Goal: Information Seeking & Learning: Learn about a topic

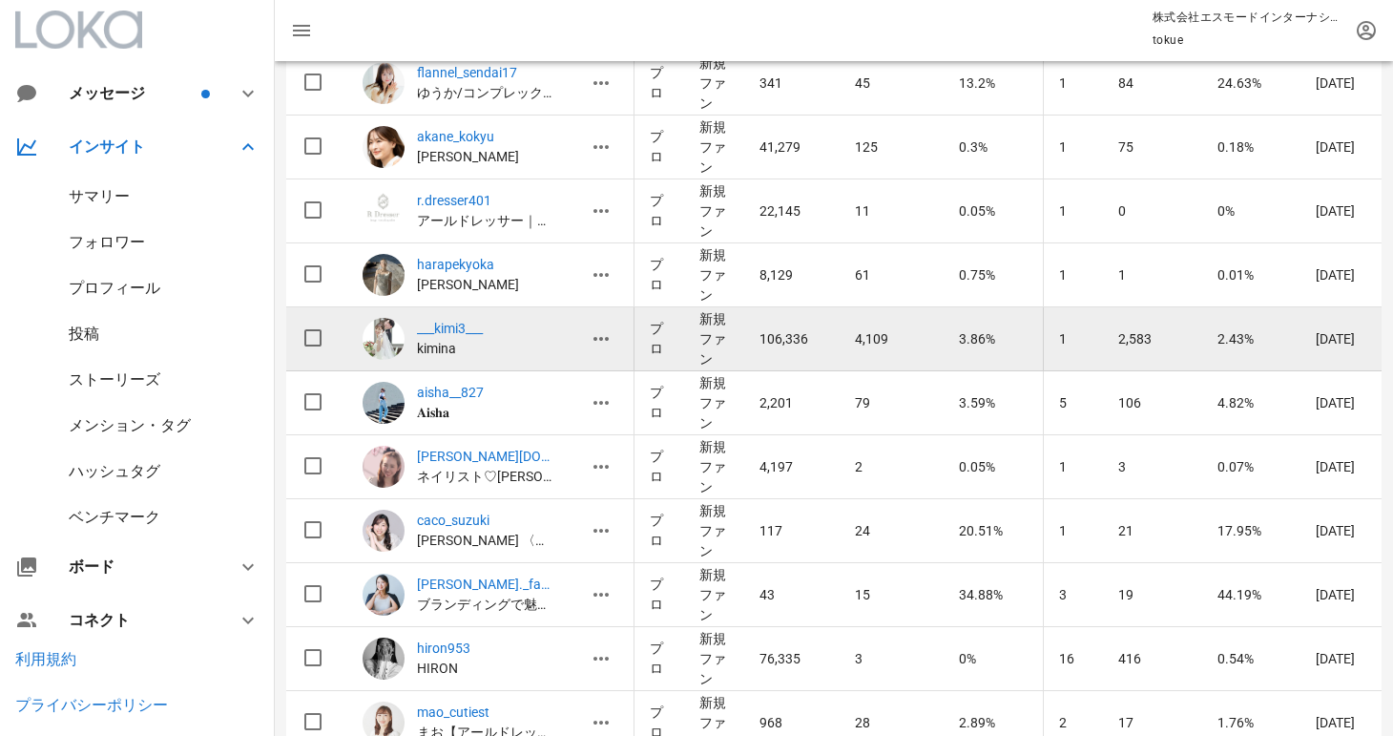
scroll to position [12212, 0]
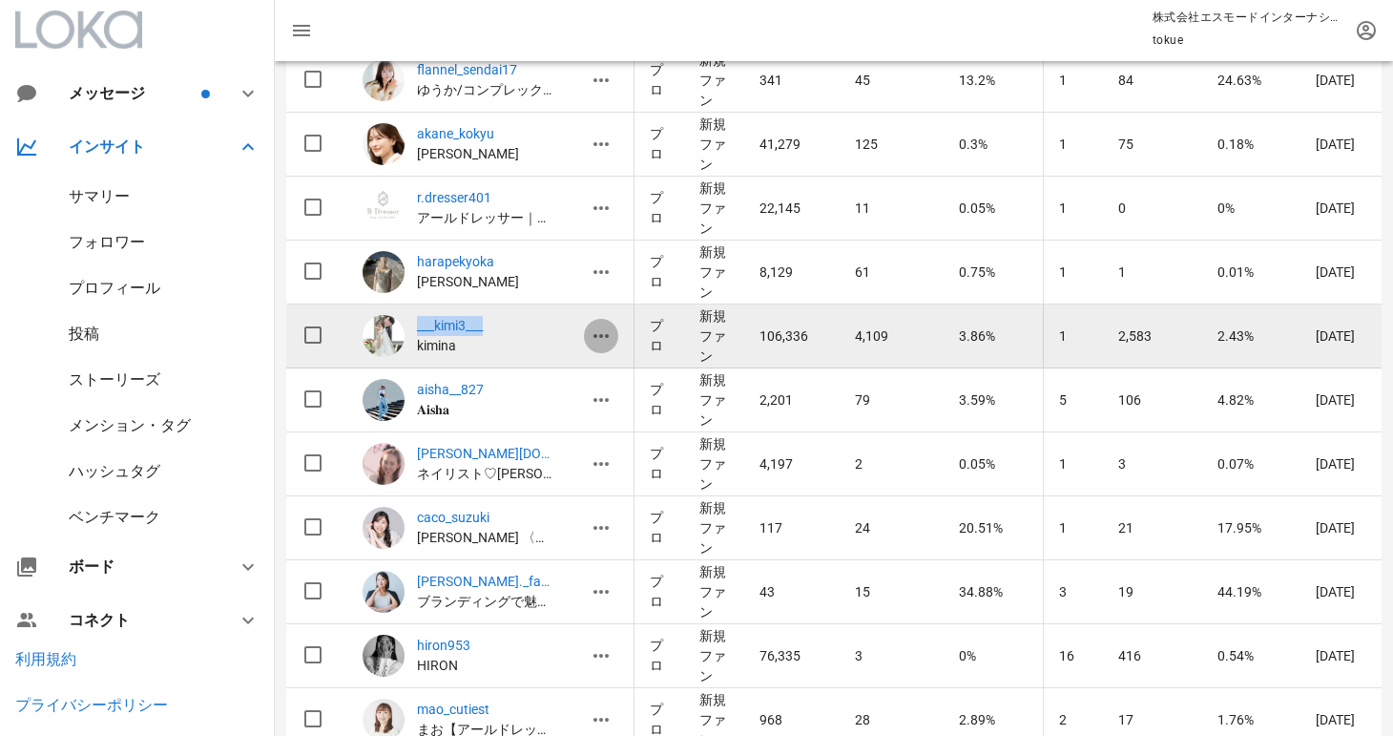
click at [603, 336] on icon "button" at bounding box center [601, 335] width 23 height 23
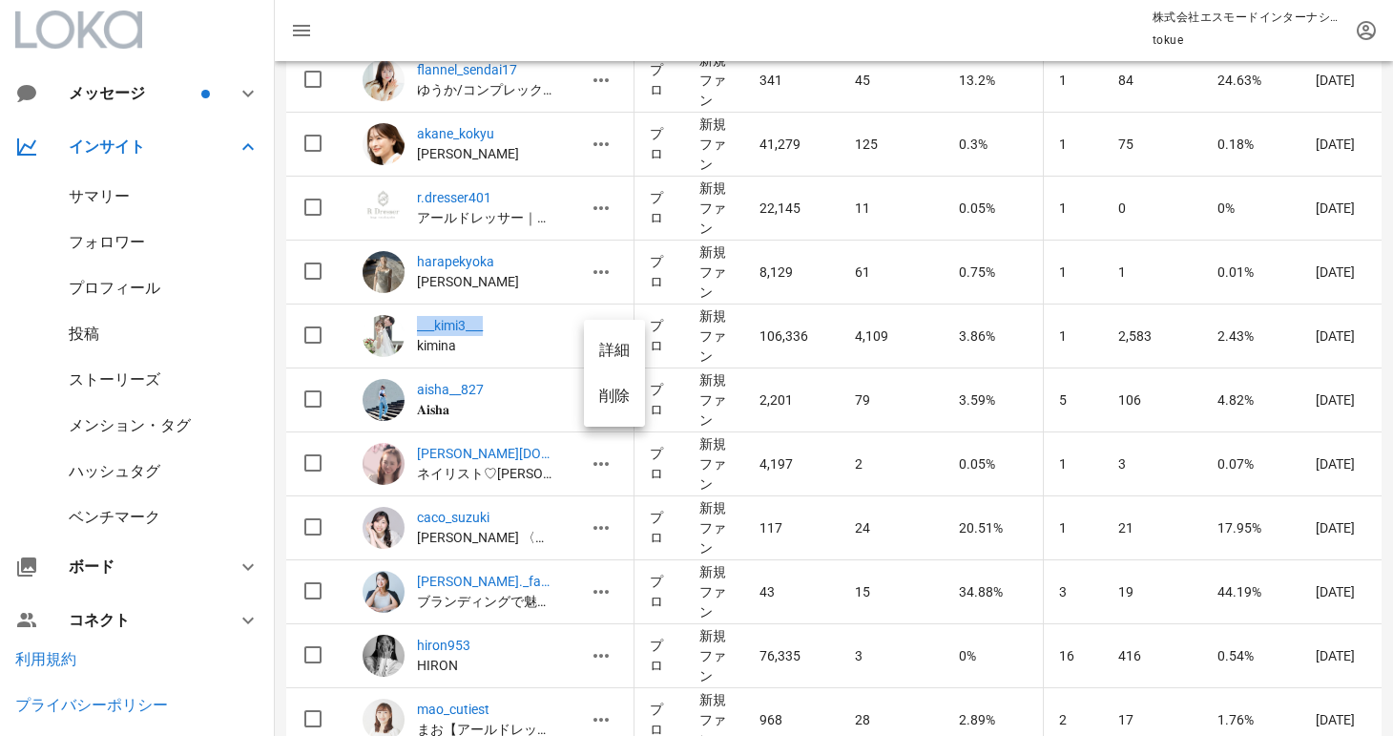
click at [624, 347] on div "詳細" at bounding box center [614, 350] width 31 height 18
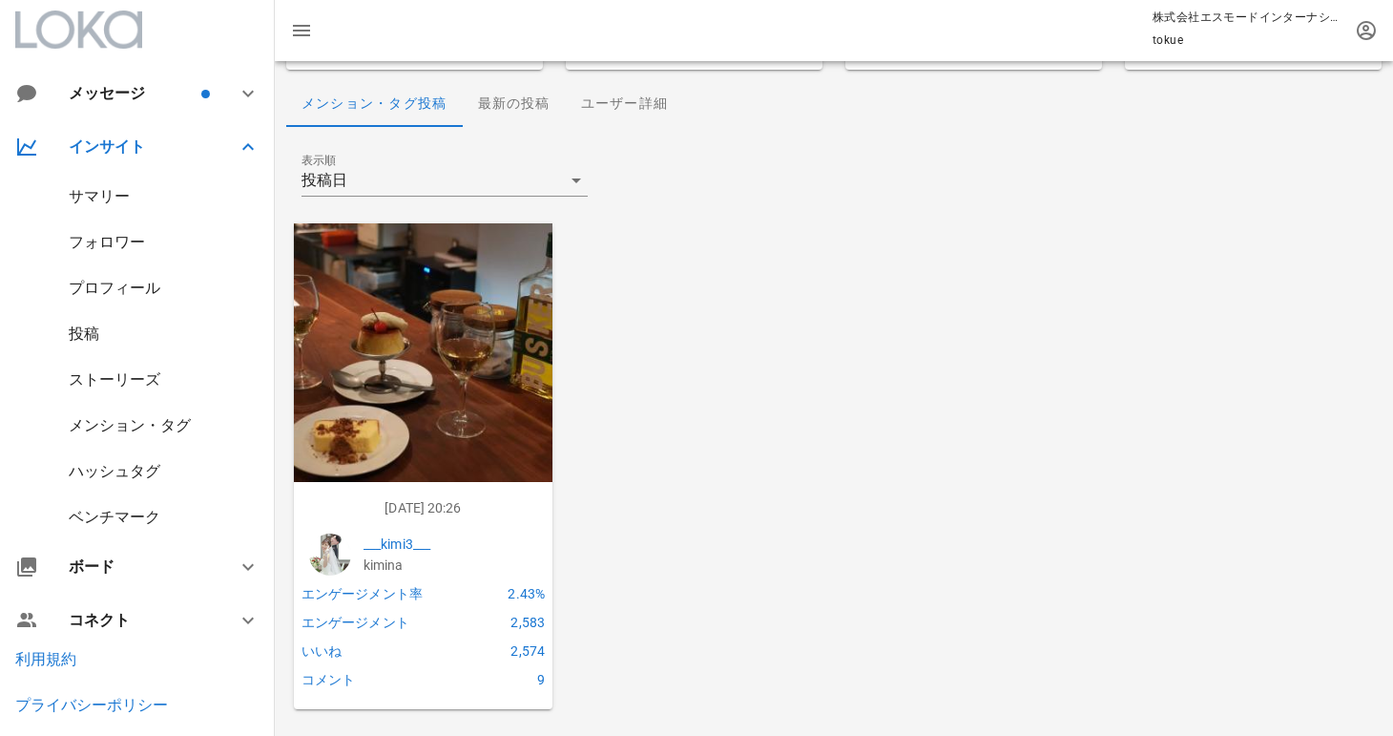
scroll to position [188, 0]
click at [477, 405] on img at bounding box center [423, 352] width 259 height 259
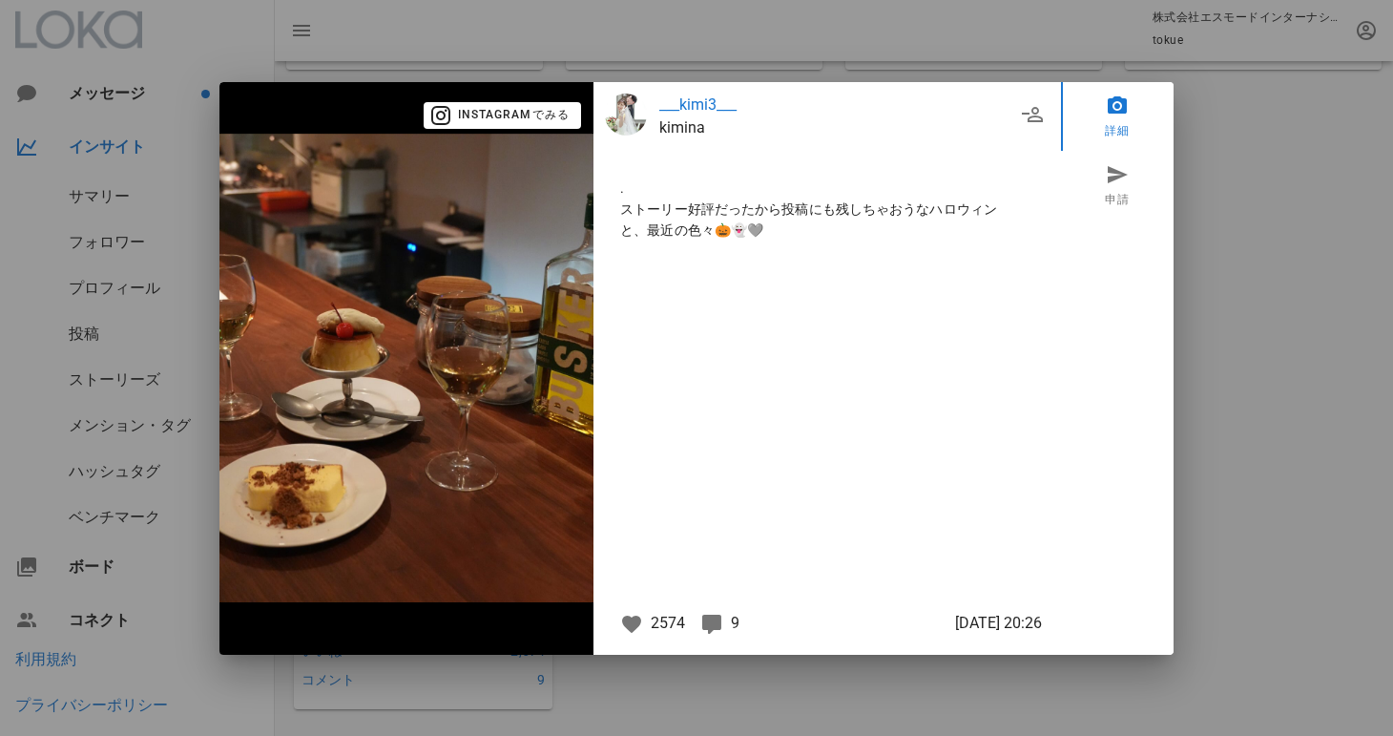
click at [520, 395] on img at bounding box center [406, 367] width 374 height 467
click at [571, 354] on img at bounding box center [406, 367] width 374 height 467
click at [1264, 251] on div at bounding box center [696, 368] width 1393 height 736
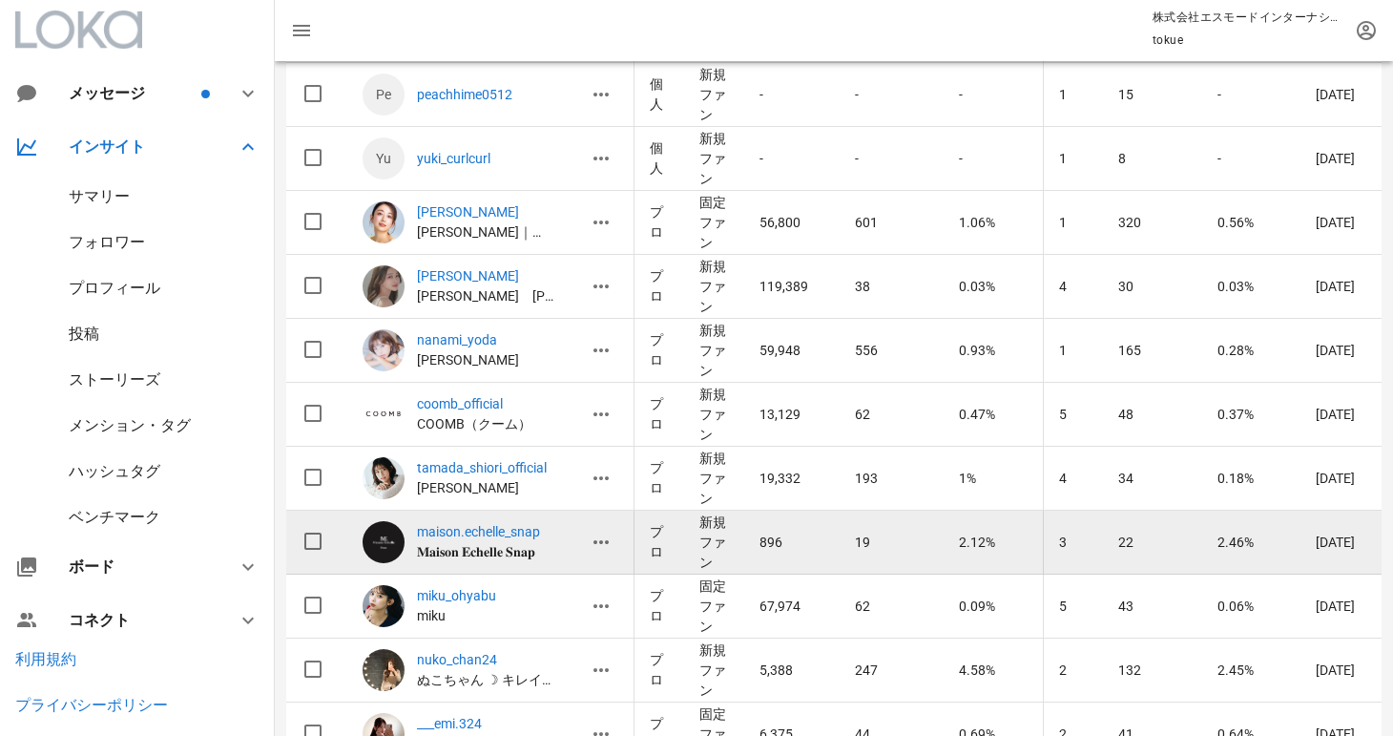
scroll to position [15257, 0]
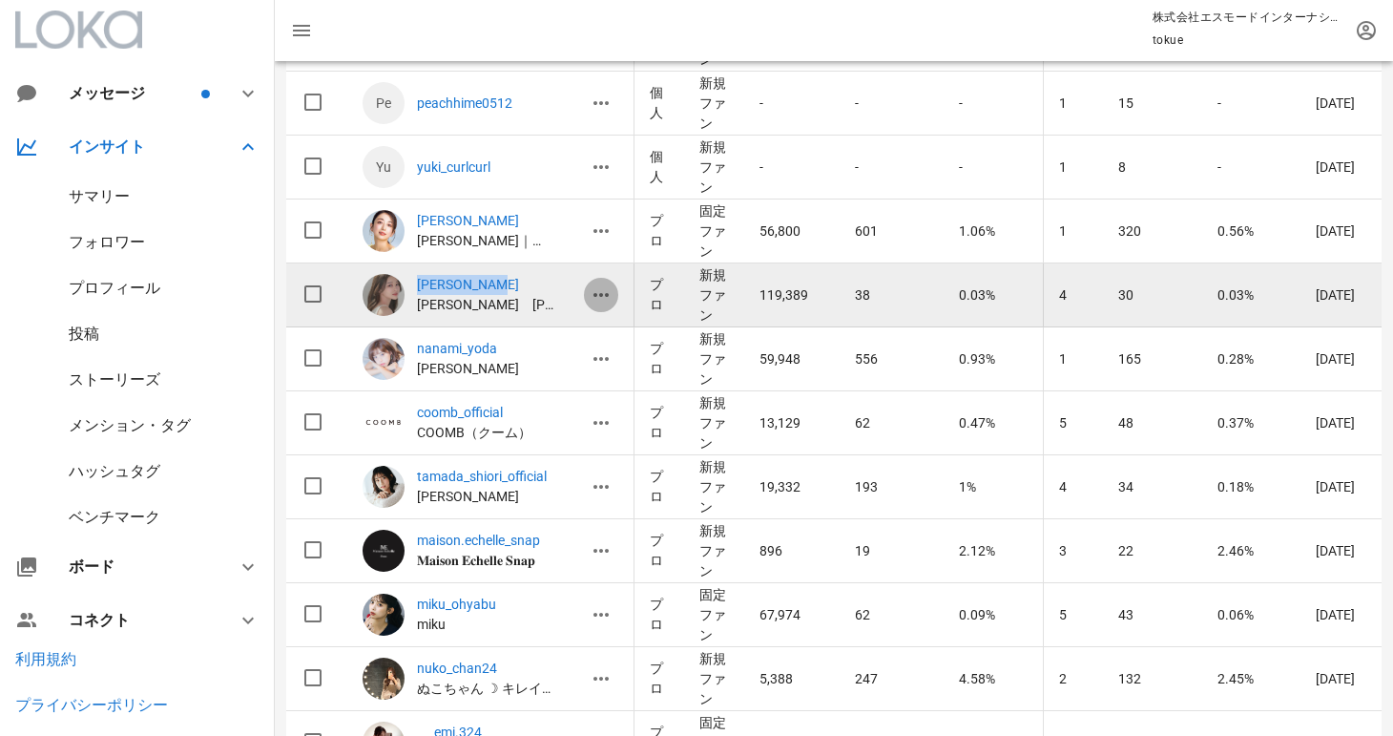
click at [603, 290] on icon "button" at bounding box center [601, 294] width 23 height 23
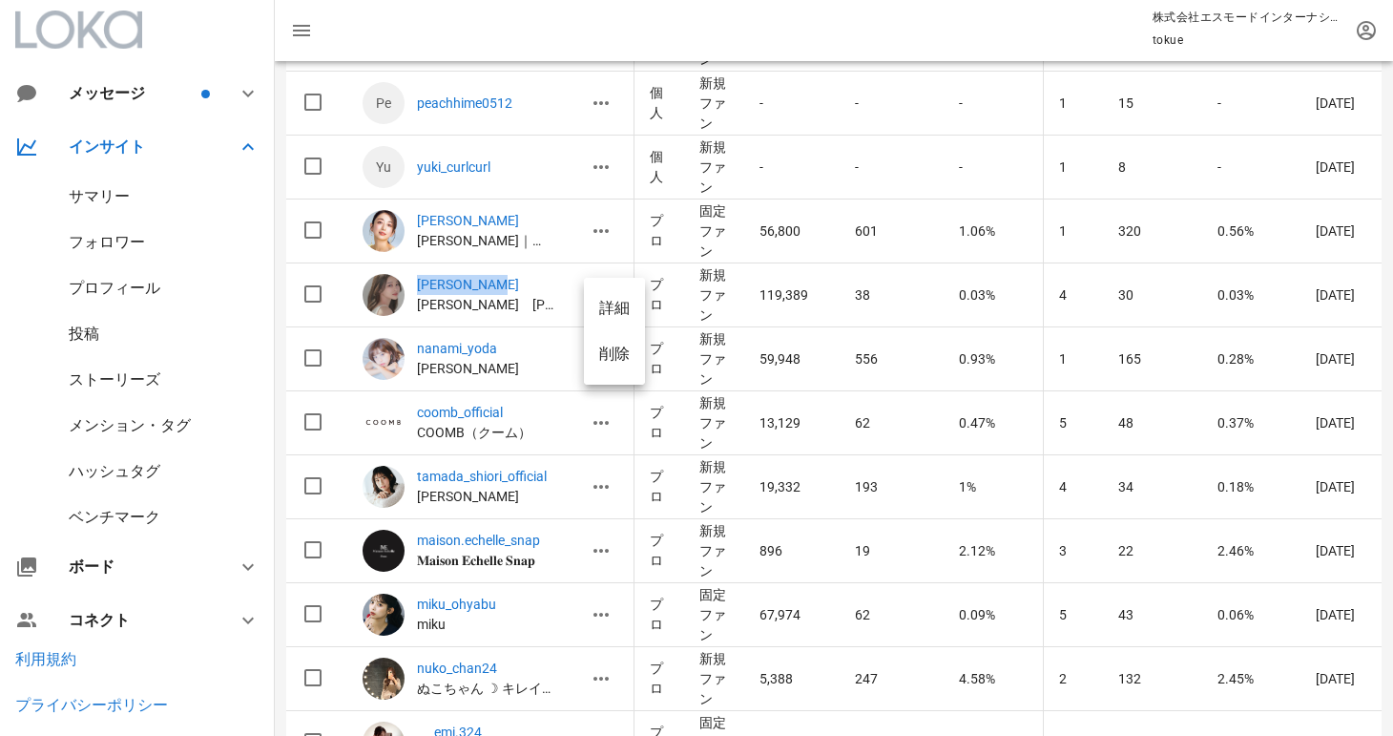
click at [619, 304] on div "詳細" at bounding box center [614, 308] width 31 height 18
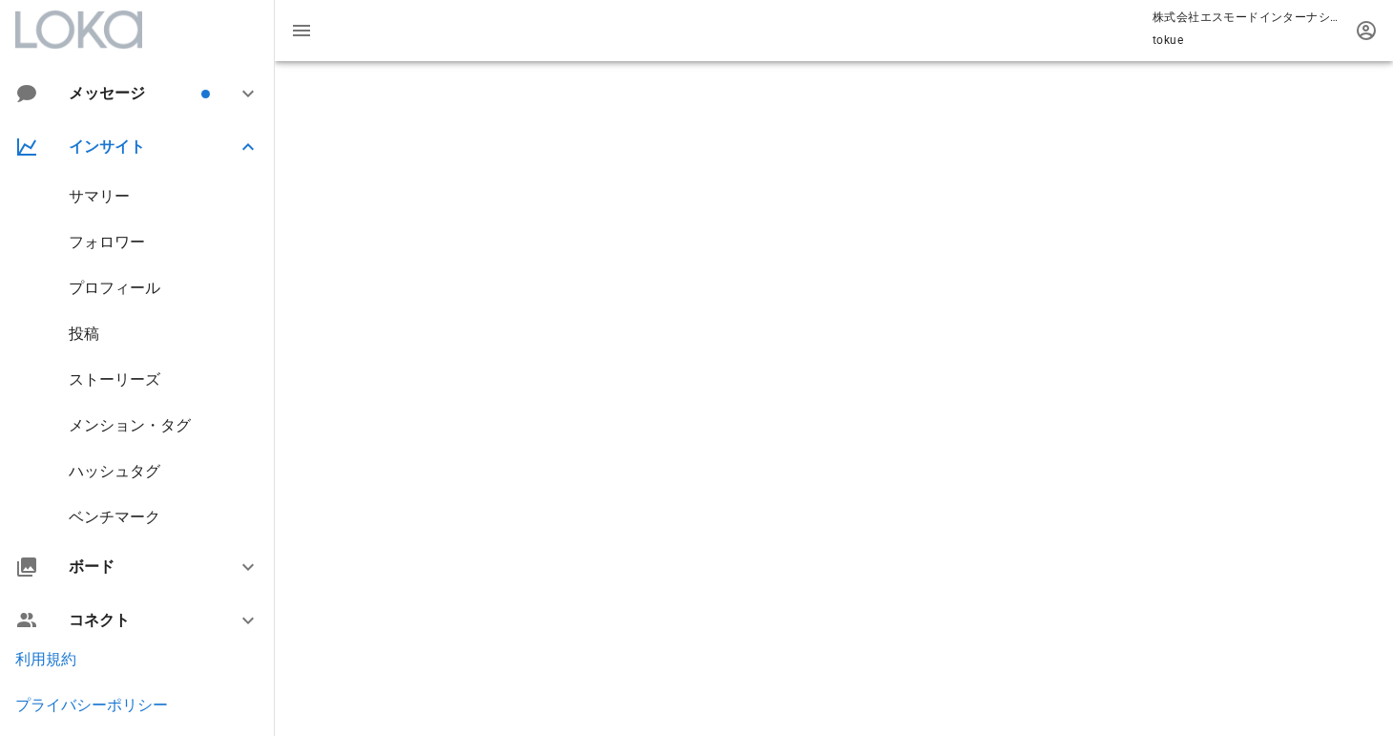
scroll to position [188, 0]
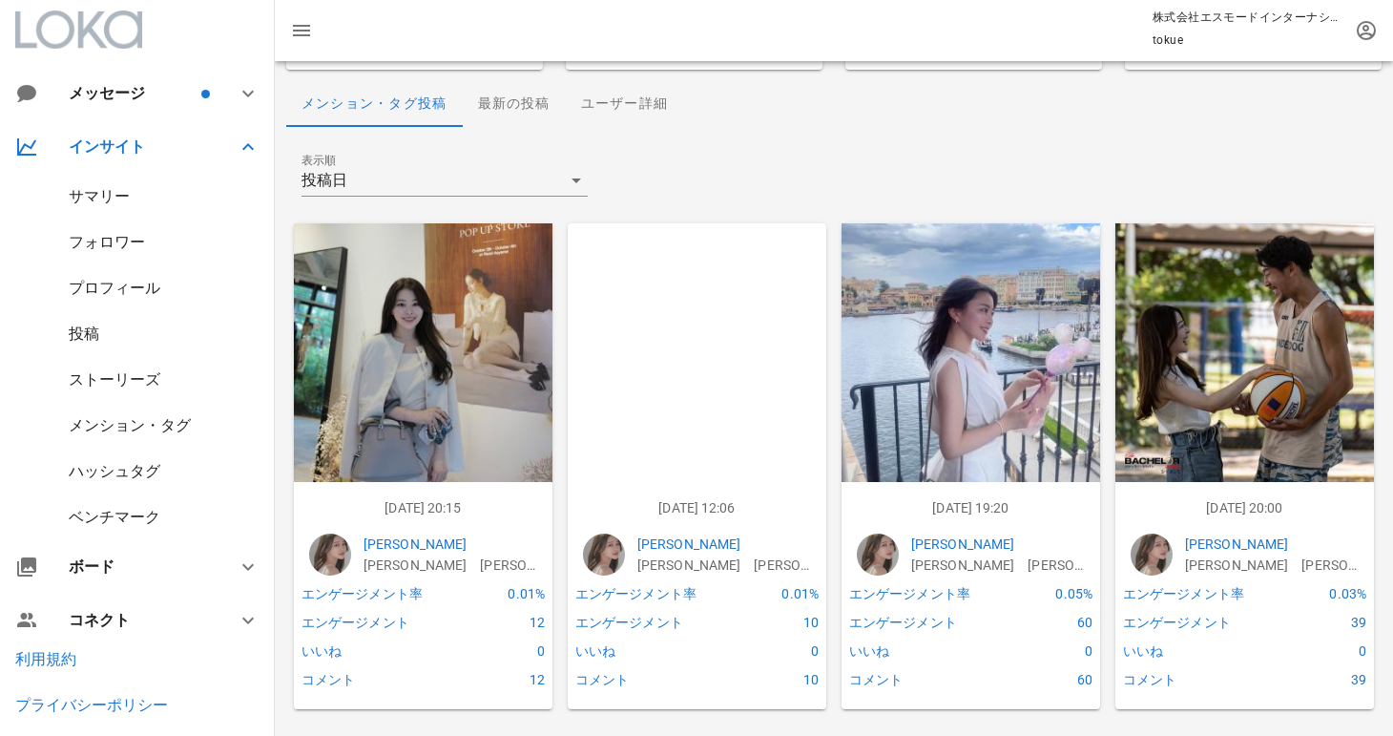
click at [424, 392] on img at bounding box center [423, 352] width 259 height 259
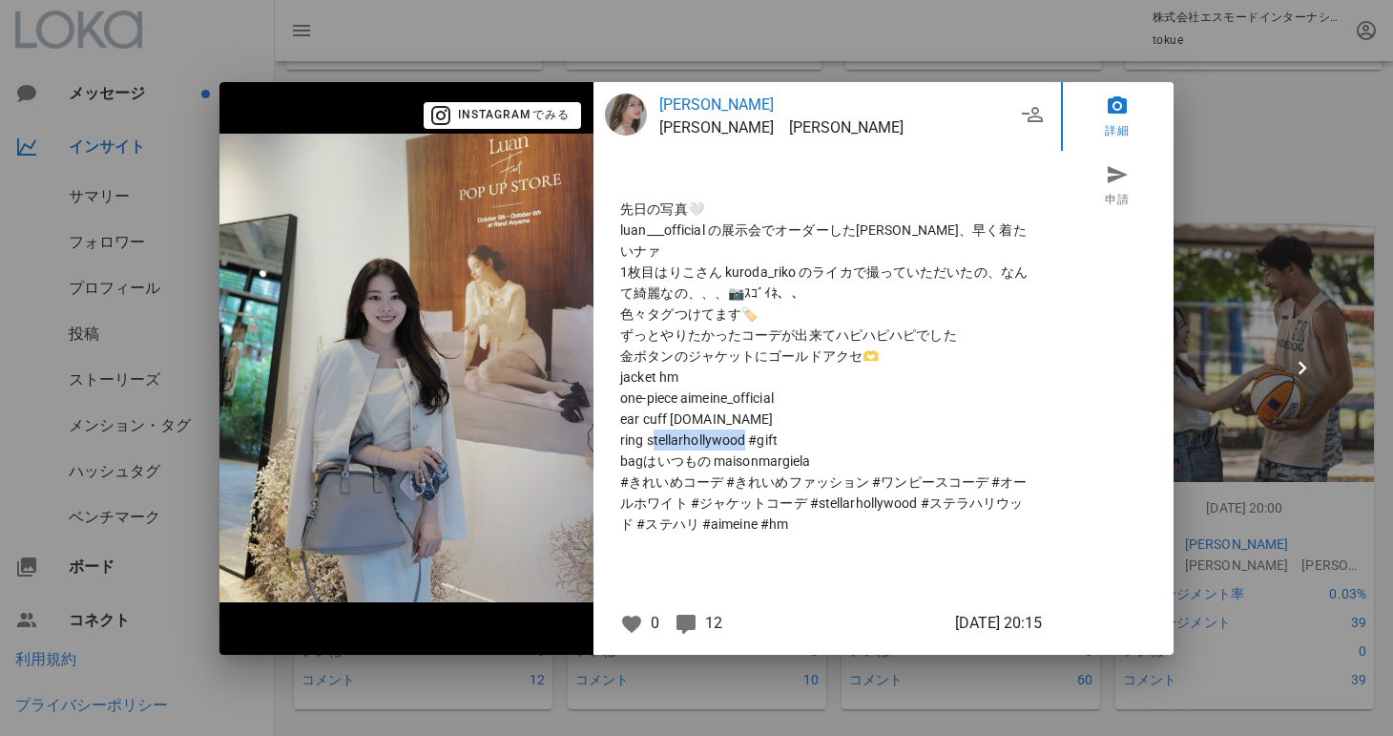
drag, startPoint x: 623, startPoint y: 415, endPoint x: 701, endPoint y: 417, distance: 78.3
click at [705, 429] on span "ring stellarhollywood #gift" at bounding box center [827, 439] width 414 height 21
click at [565, 385] on img at bounding box center [406, 367] width 374 height 467
click at [1237, 199] on div at bounding box center [696, 368] width 1393 height 736
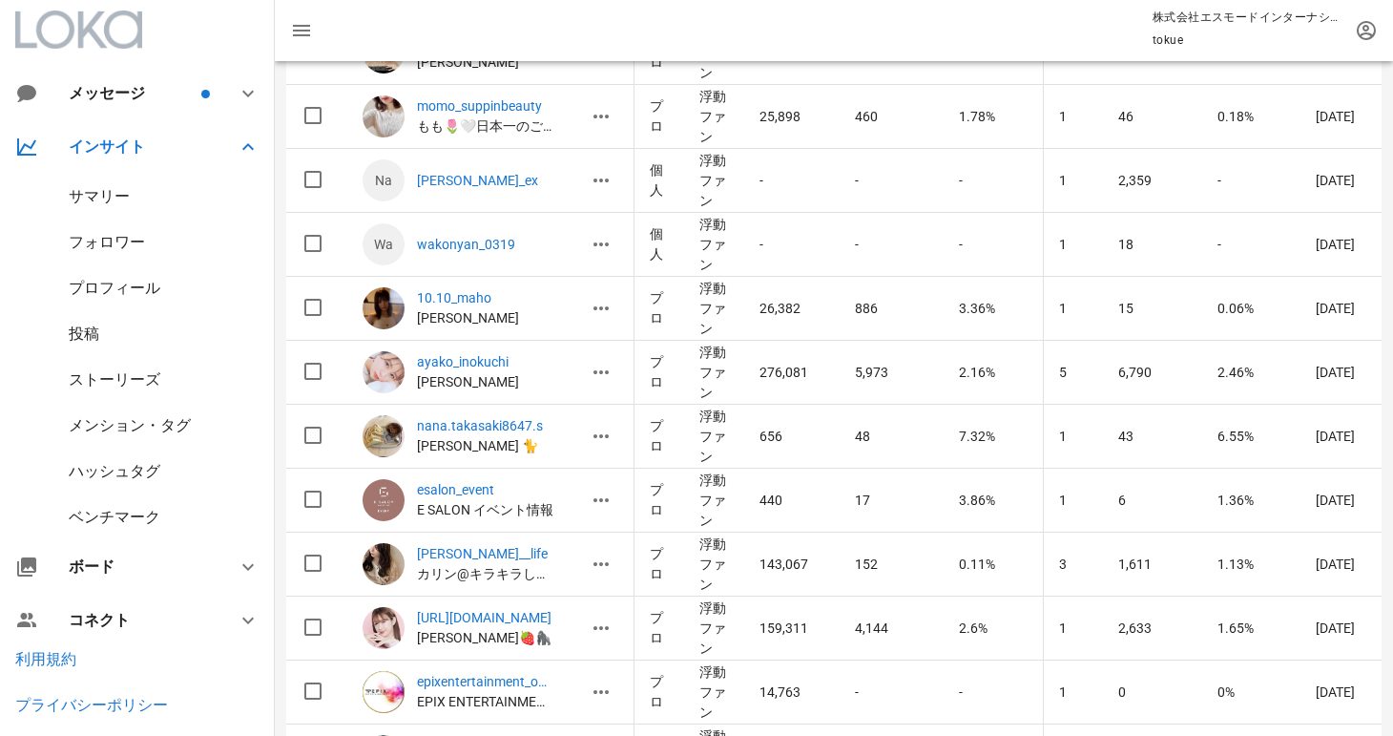
scroll to position [19419, 0]
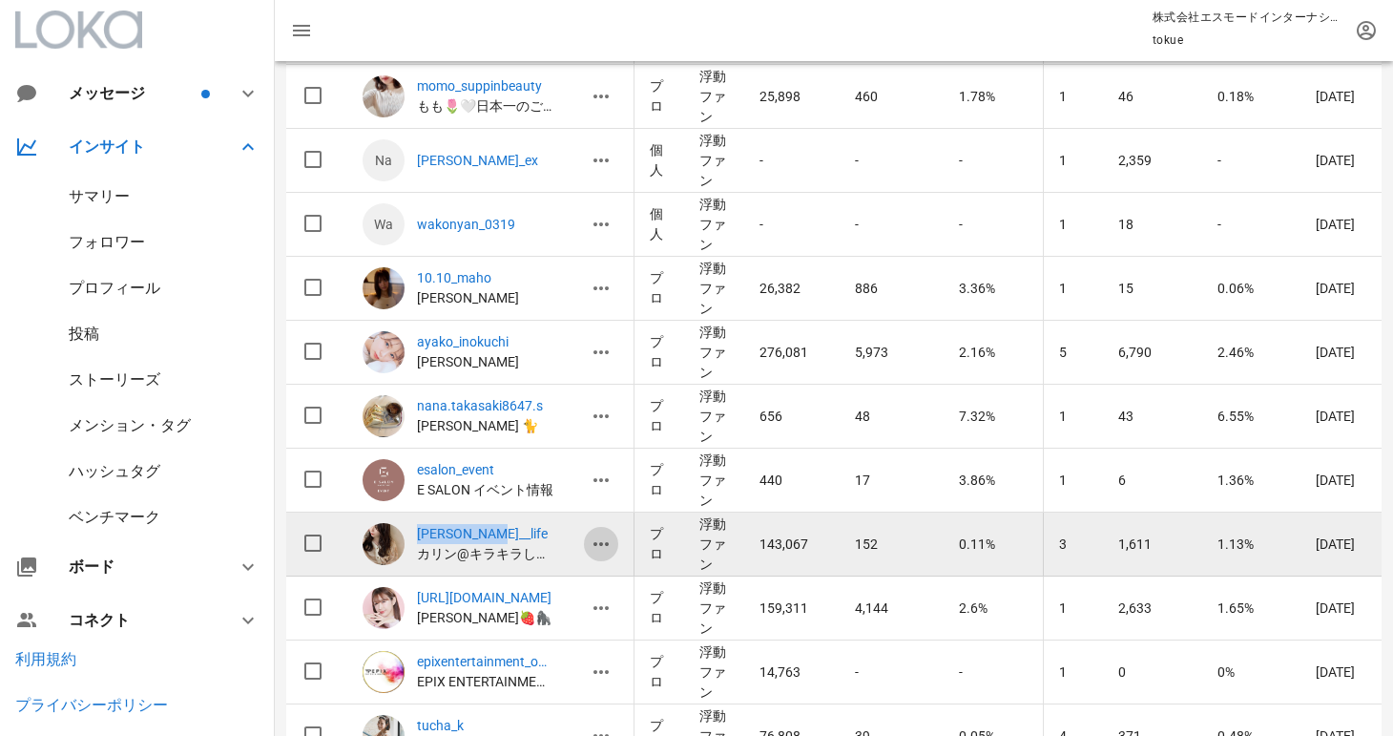
click at [603, 548] on icon "button" at bounding box center [601, 543] width 23 height 23
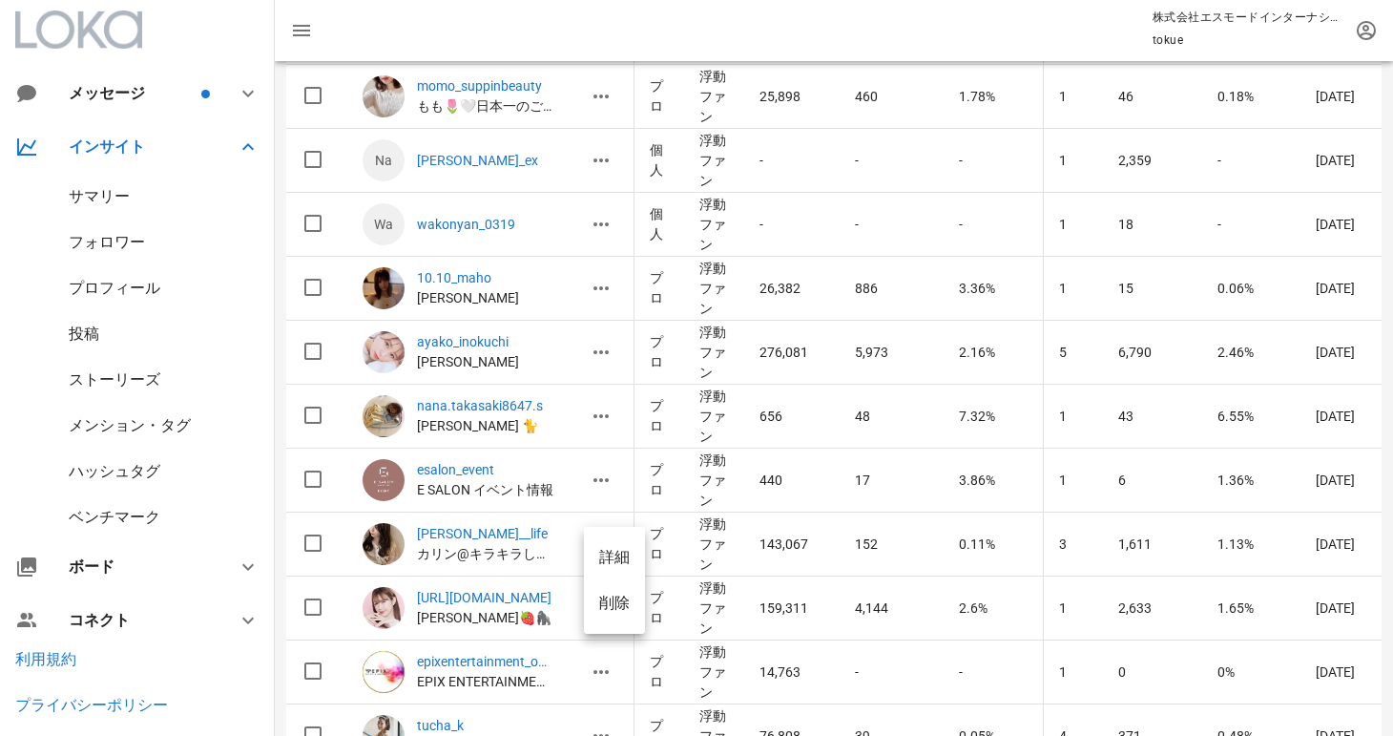
click at [597, 567] on div "詳細" at bounding box center [614, 557] width 61 height 46
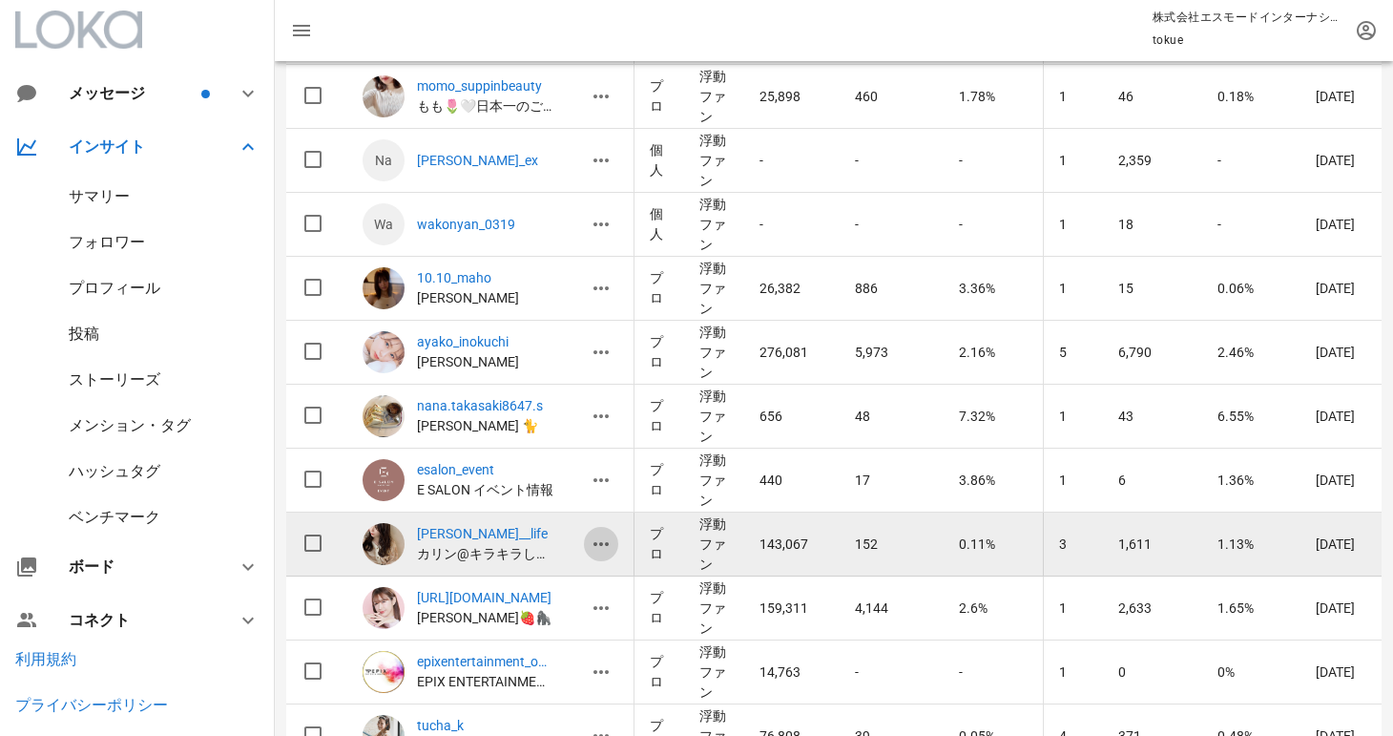
click at [607, 554] on icon "button" at bounding box center [601, 543] width 23 height 23
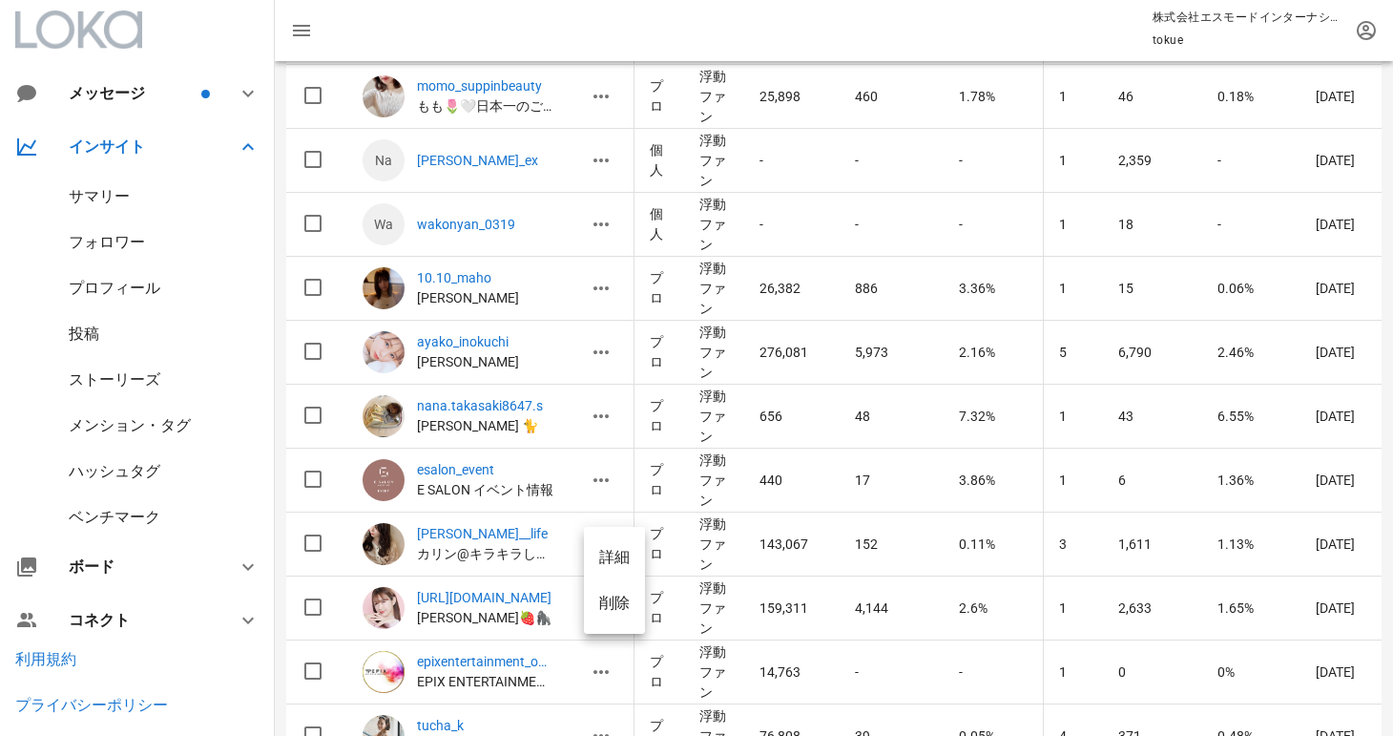
click at [626, 551] on div "詳細" at bounding box center [614, 557] width 31 height 18
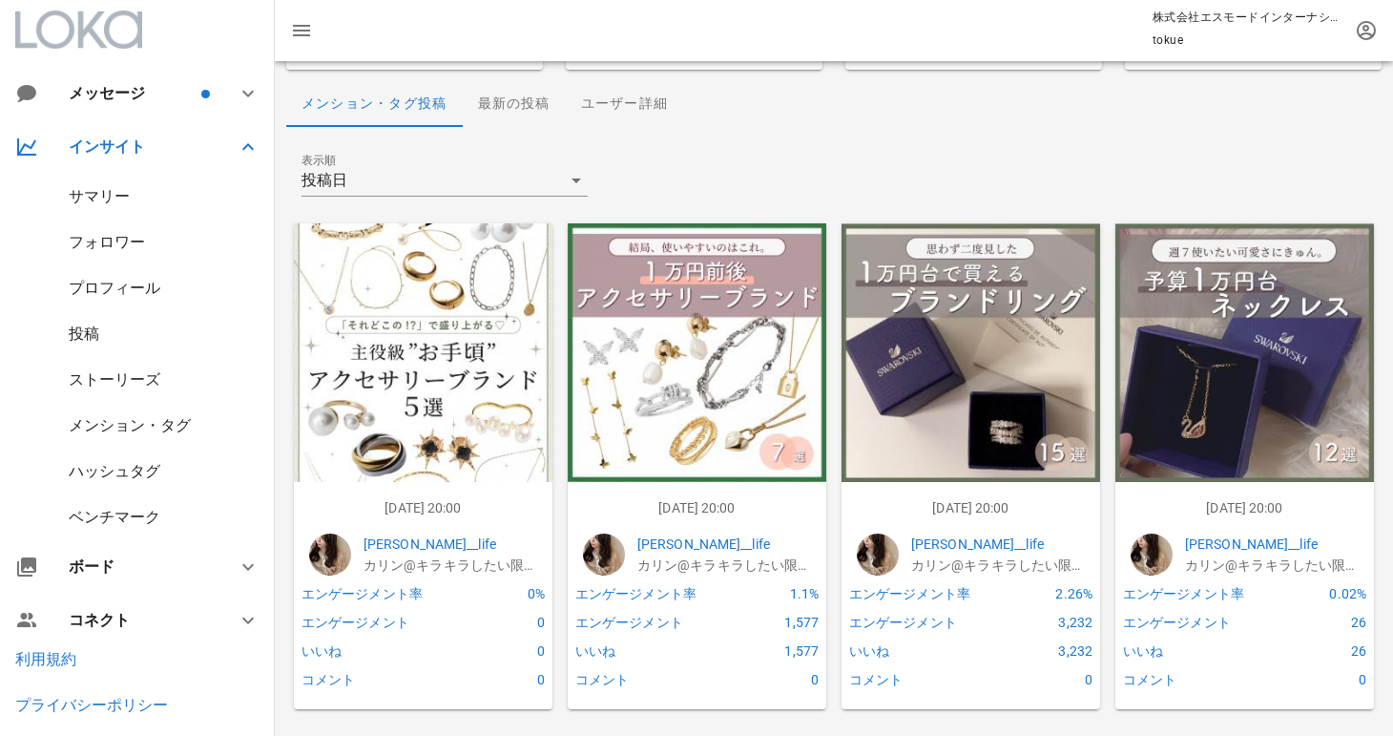
scroll to position [188, 0]
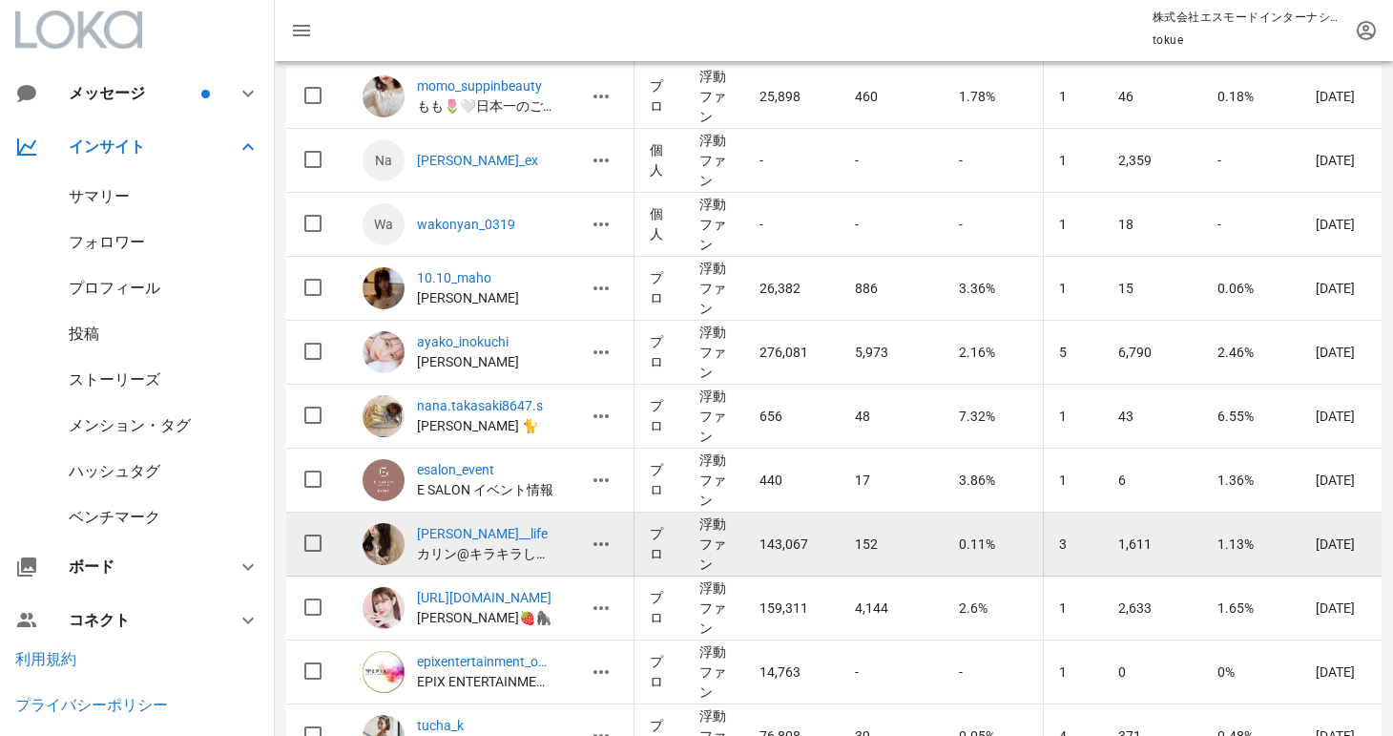
scroll to position [19563, 0]
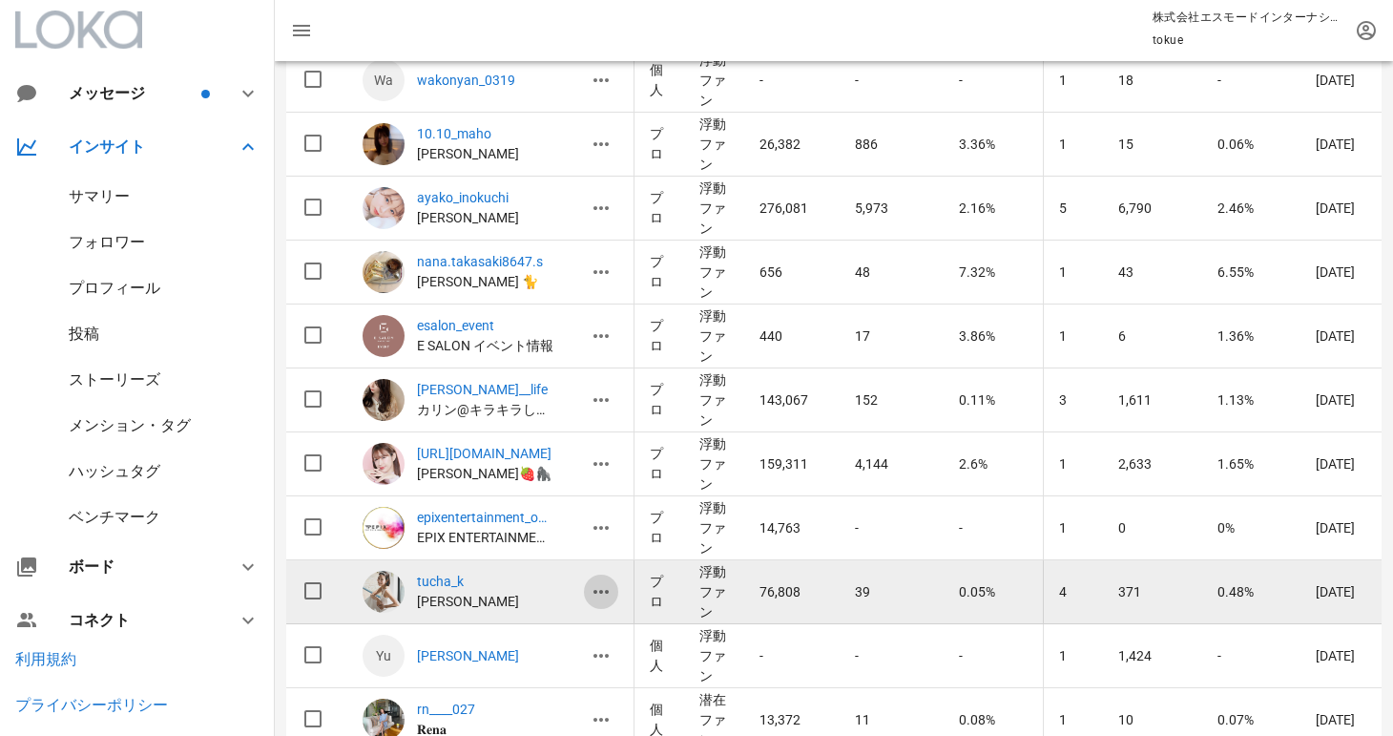
click at [605, 584] on icon "button" at bounding box center [601, 591] width 23 height 23
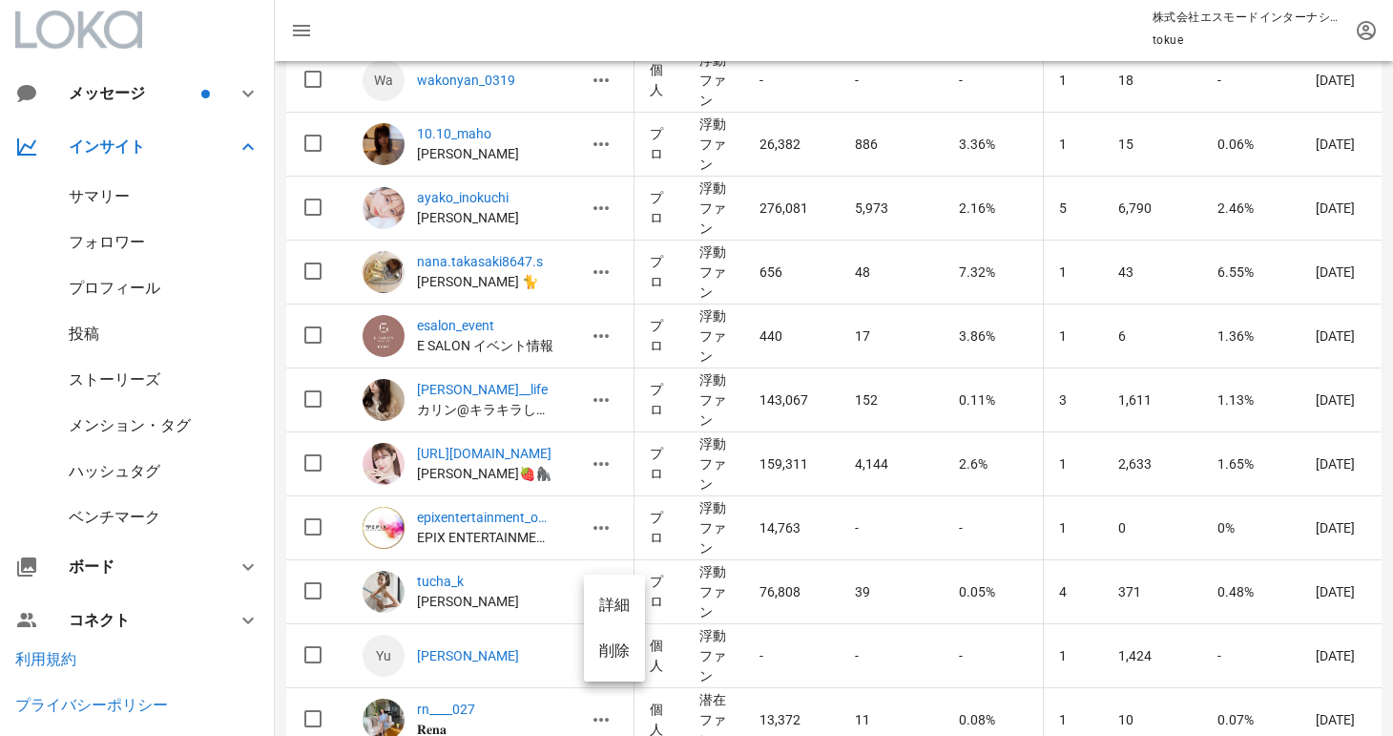
click at [618, 606] on div "詳細" at bounding box center [614, 604] width 31 height 18
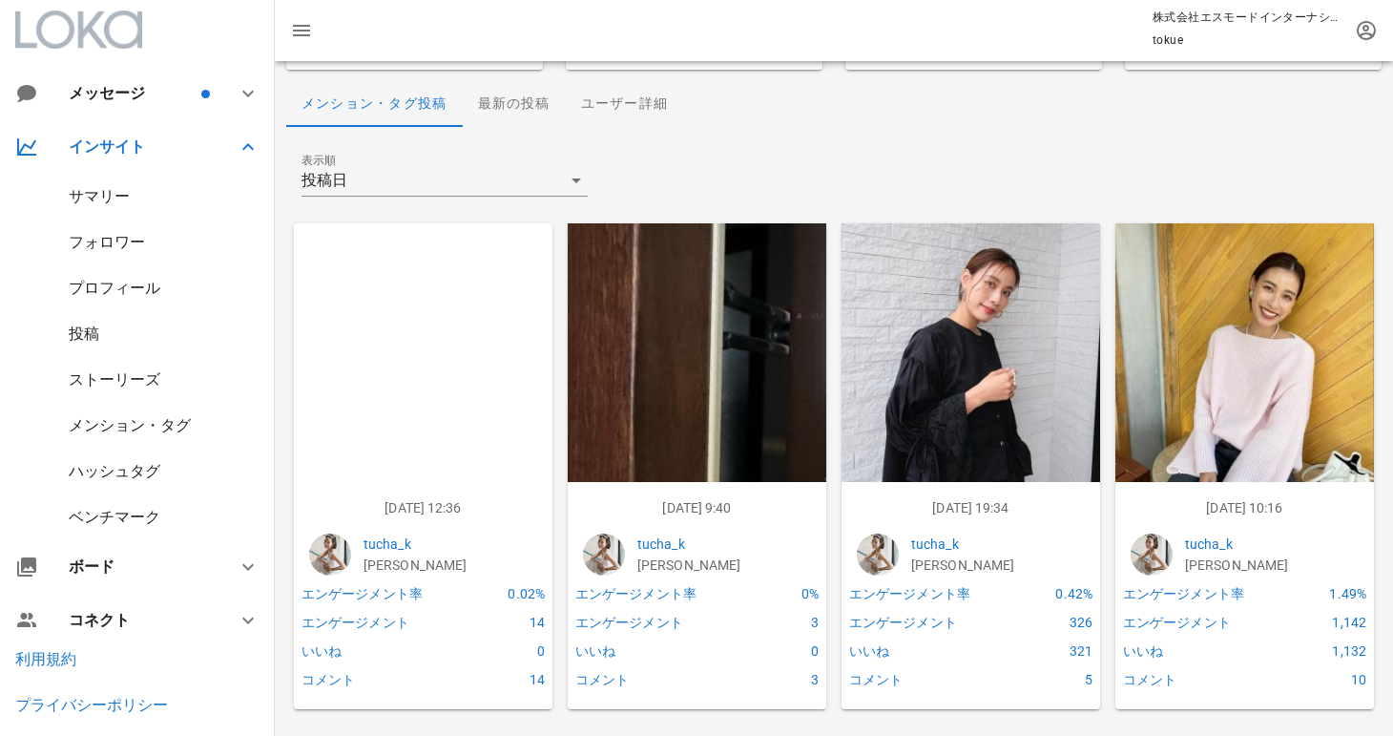
scroll to position [188, 0]
click at [944, 383] on img at bounding box center [970, 352] width 259 height 259
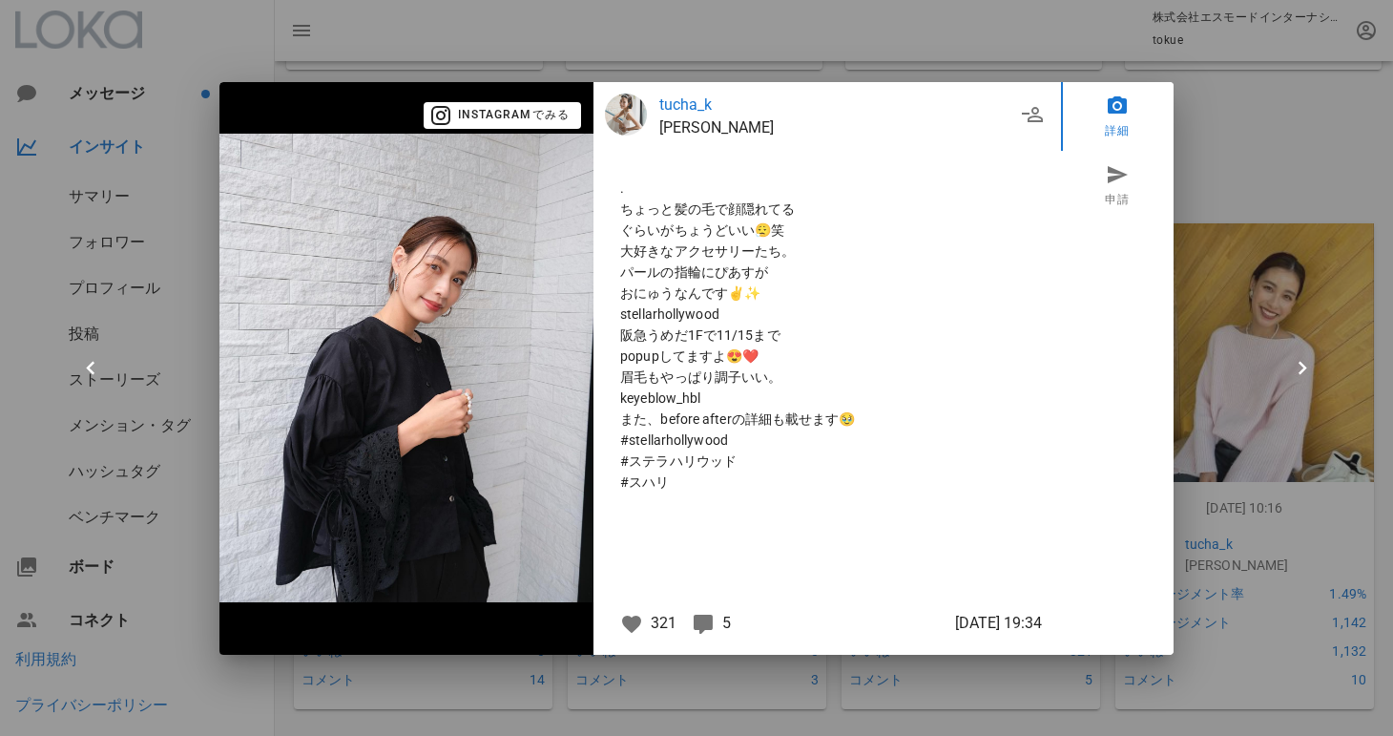
click at [1152, 277] on div at bounding box center [1117, 402] width 113 height 366
click at [1182, 179] on div at bounding box center [696, 368] width 1393 height 736
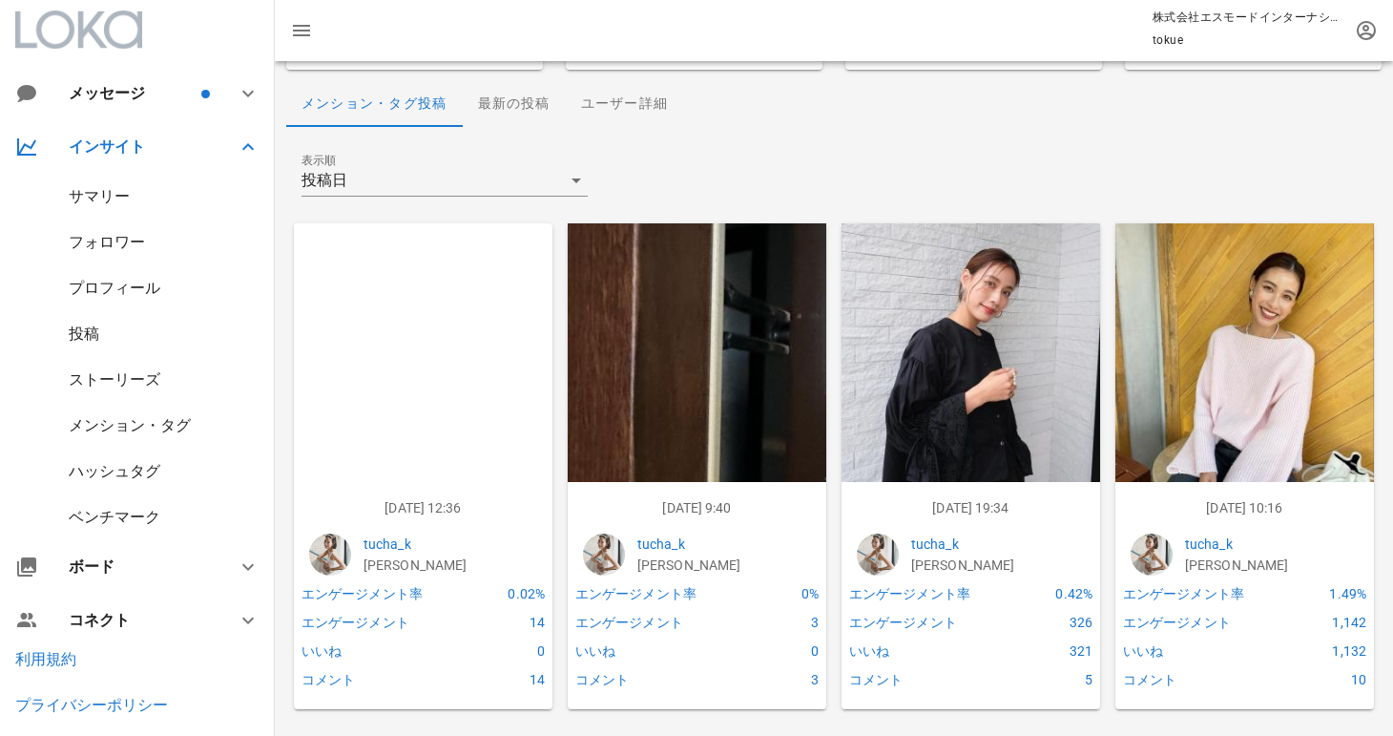
click at [1177, 301] on img at bounding box center [1244, 352] width 259 height 259
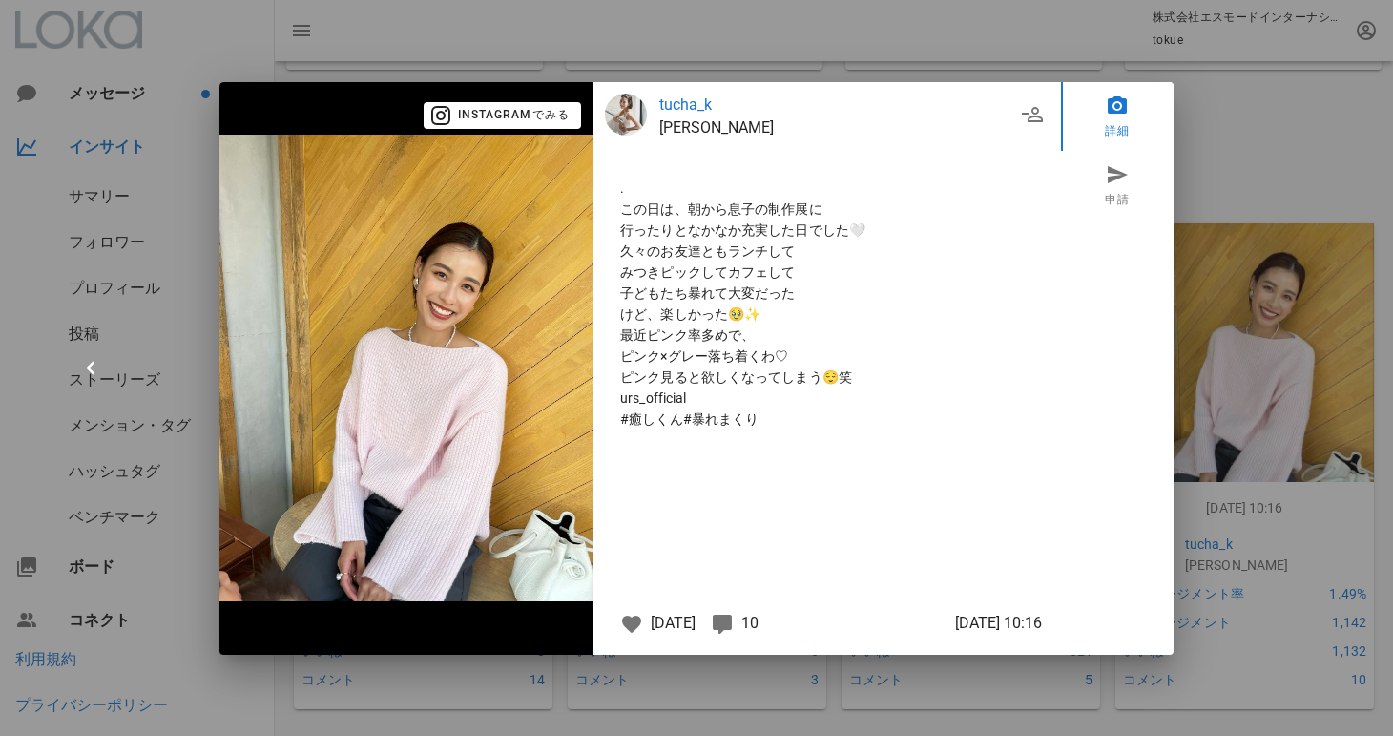
click at [1176, 115] on div at bounding box center [696, 368] width 1393 height 736
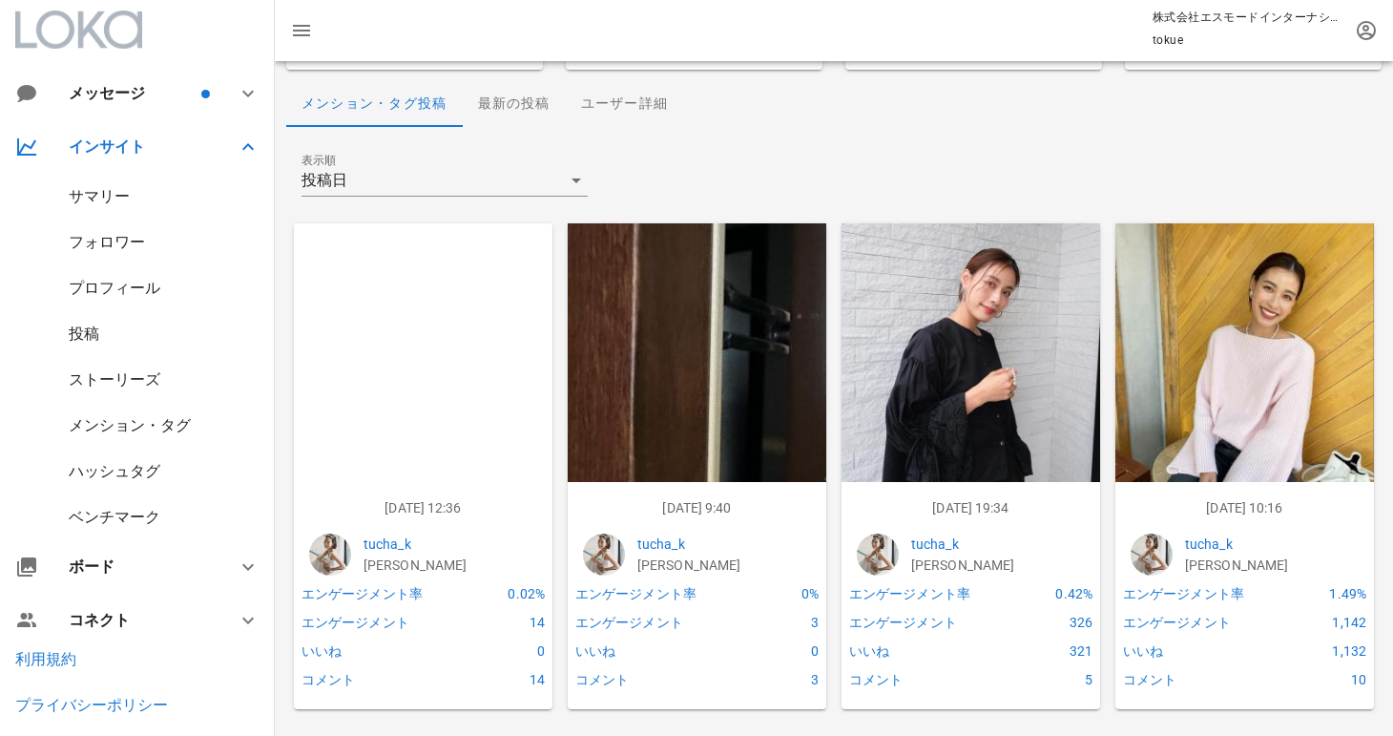
click at [451, 369] on img at bounding box center [423, 352] width 259 height 259
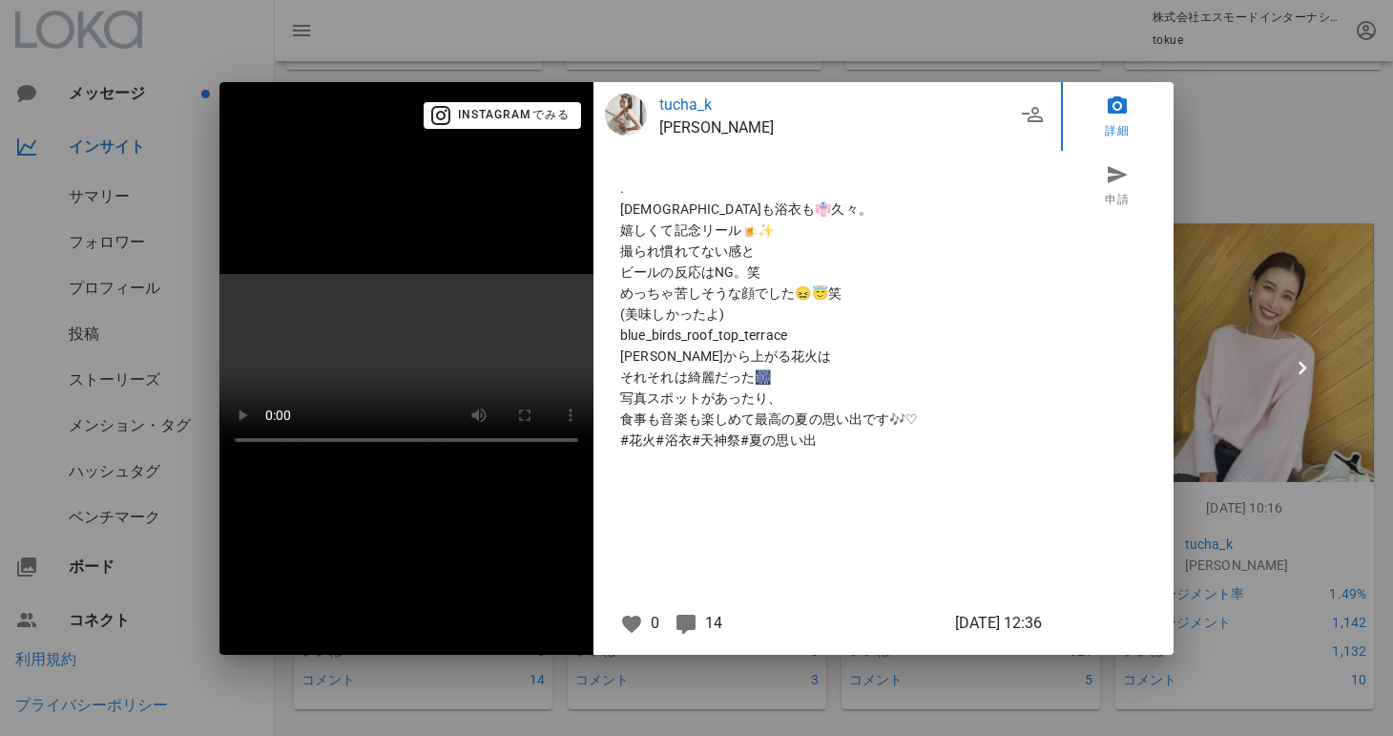
click at [647, 41] on div at bounding box center [696, 368] width 1393 height 736
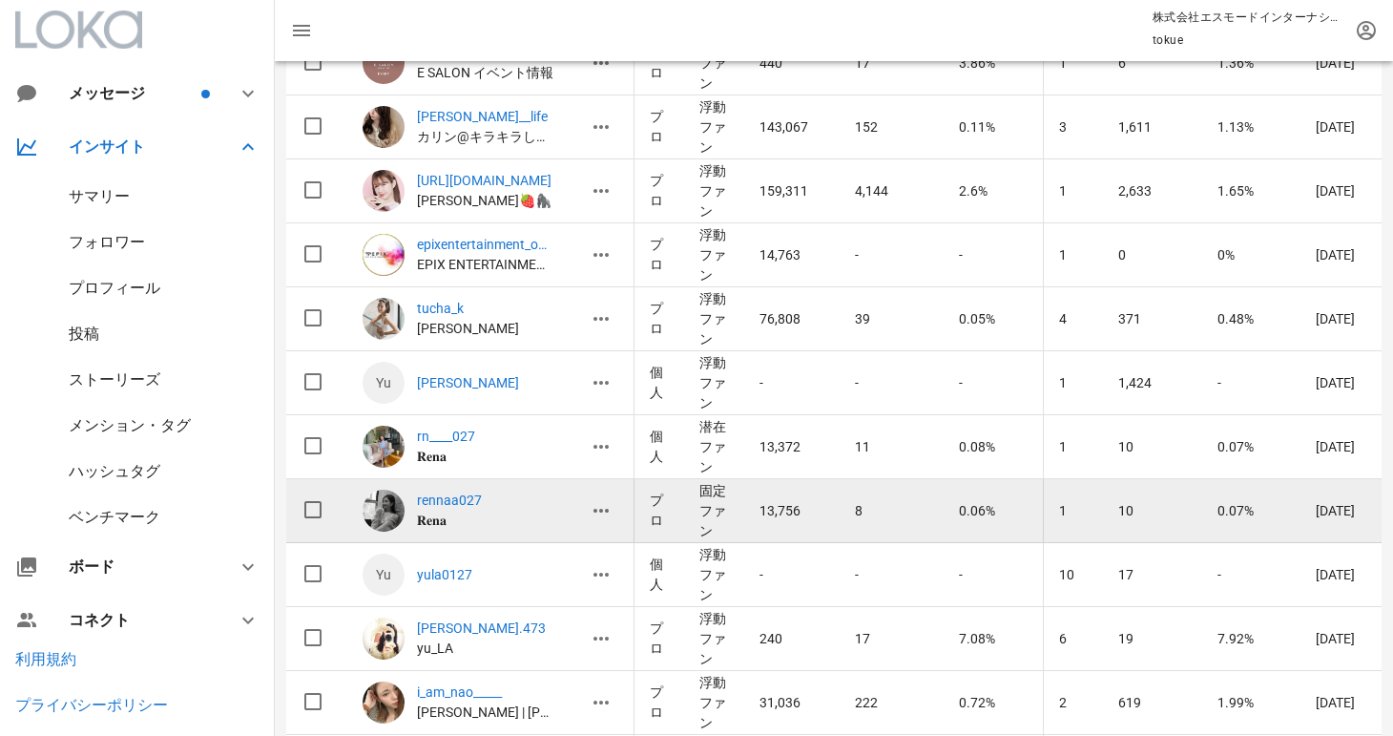
scroll to position [19836, 0]
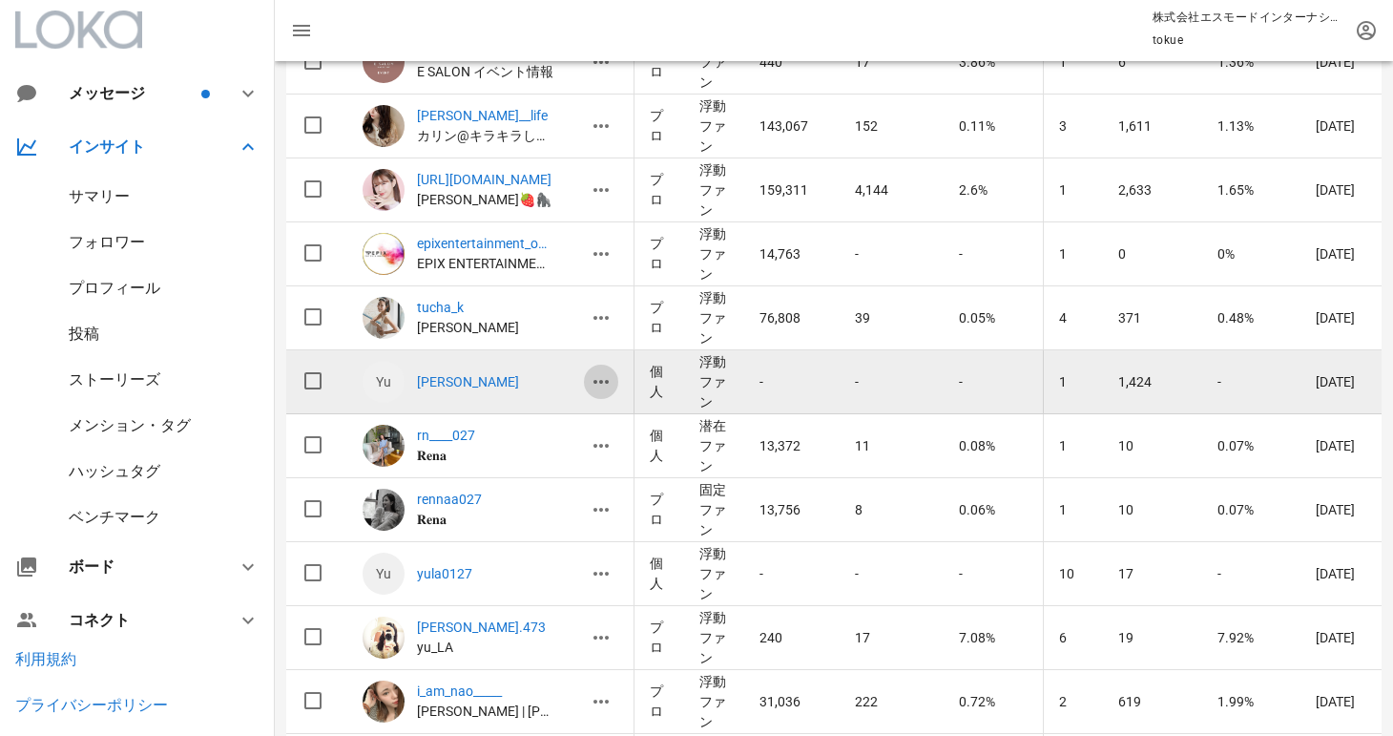
click at [607, 382] on icon "button" at bounding box center [601, 381] width 23 height 23
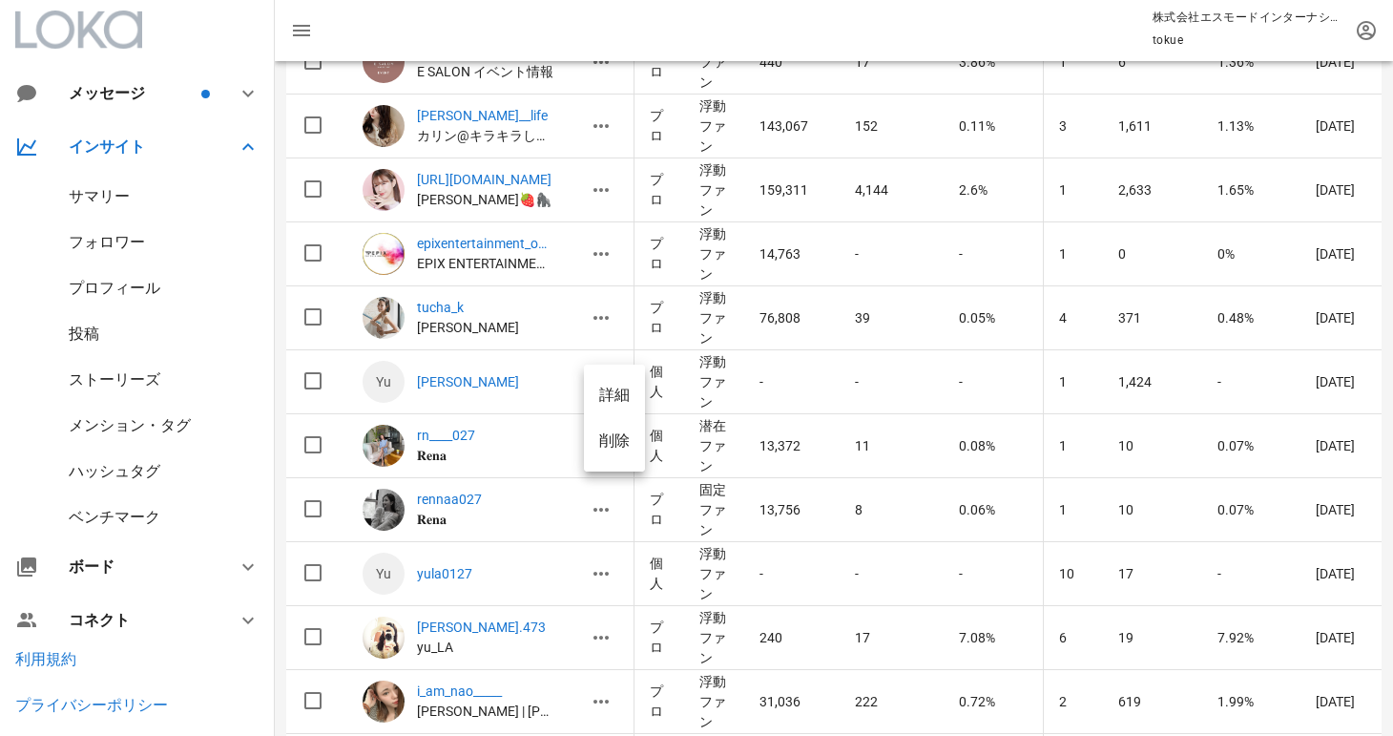
click at [614, 403] on div "詳細" at bounding box center [614, 394] width 31 height 18
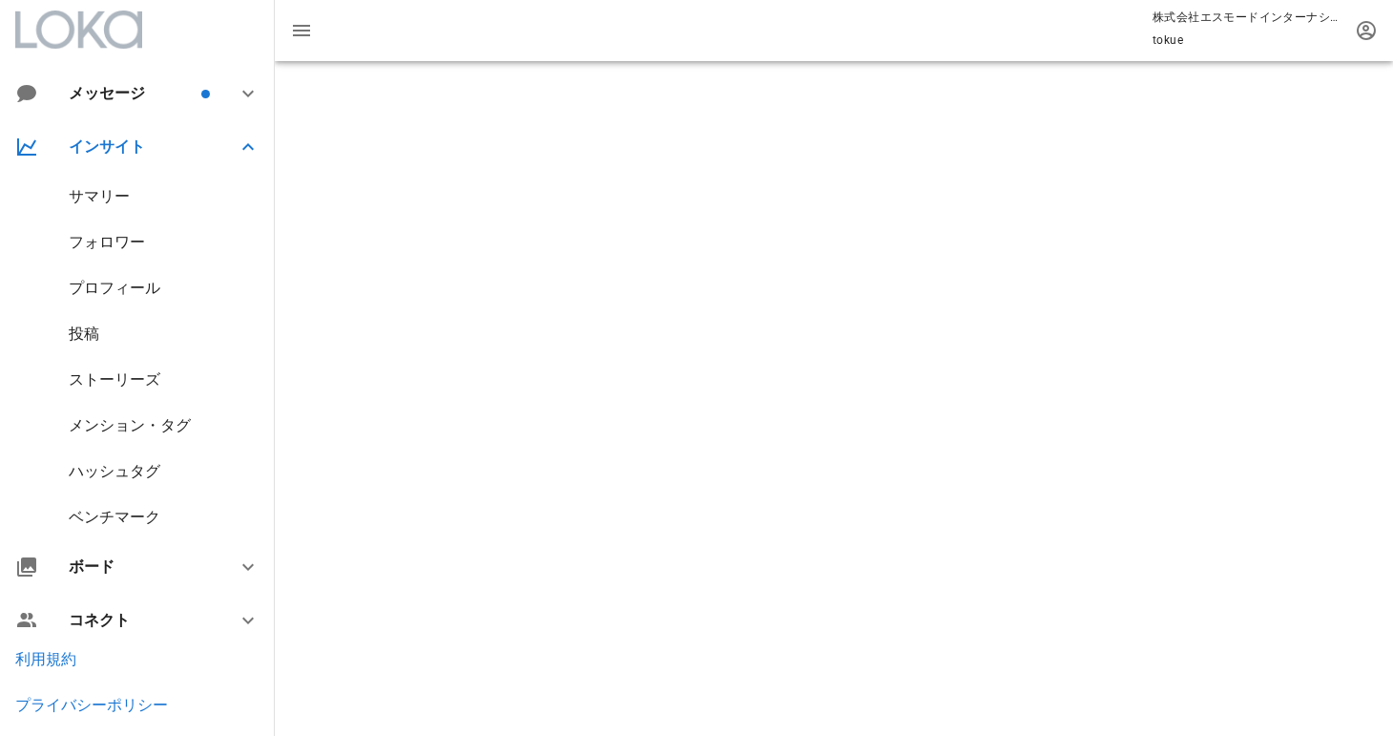
scroll to position [159, 0]
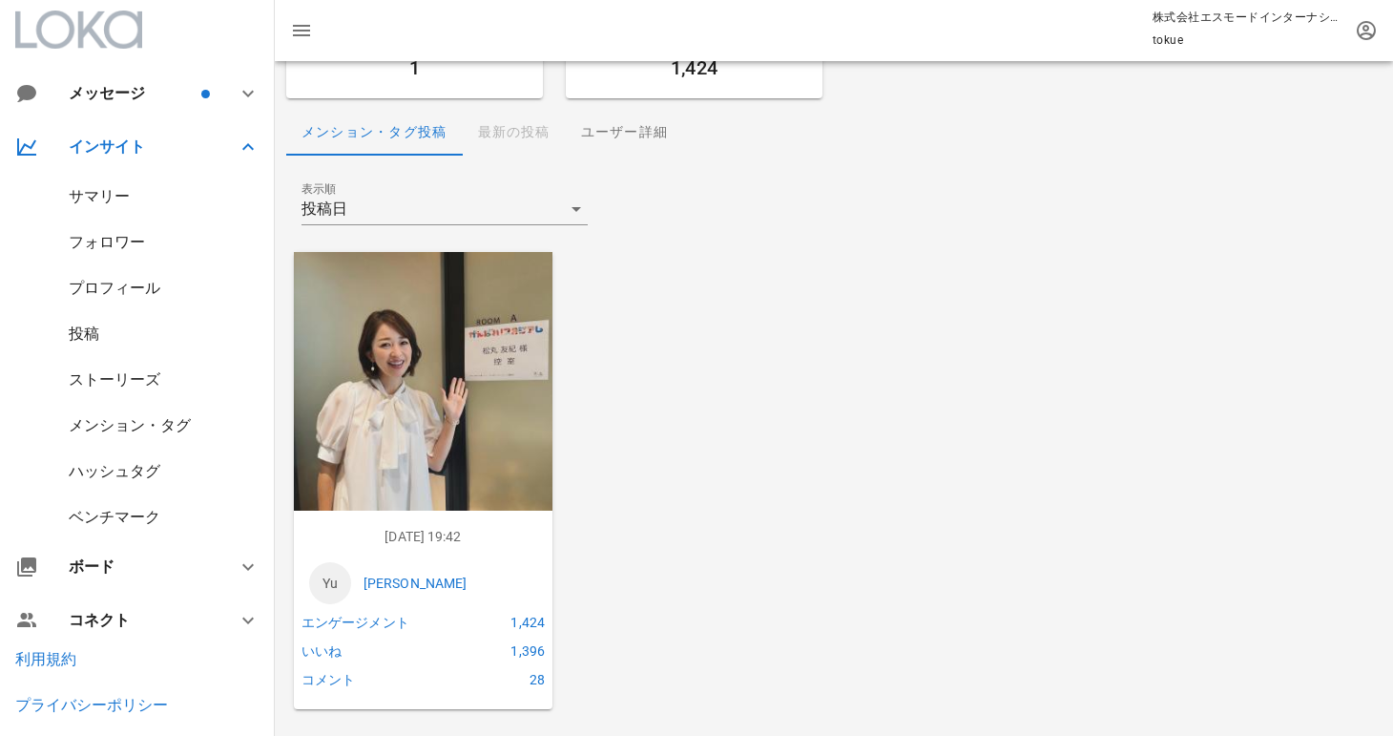
click at [458, 439] on img at bounding box center [423, 381] width 259 height 259
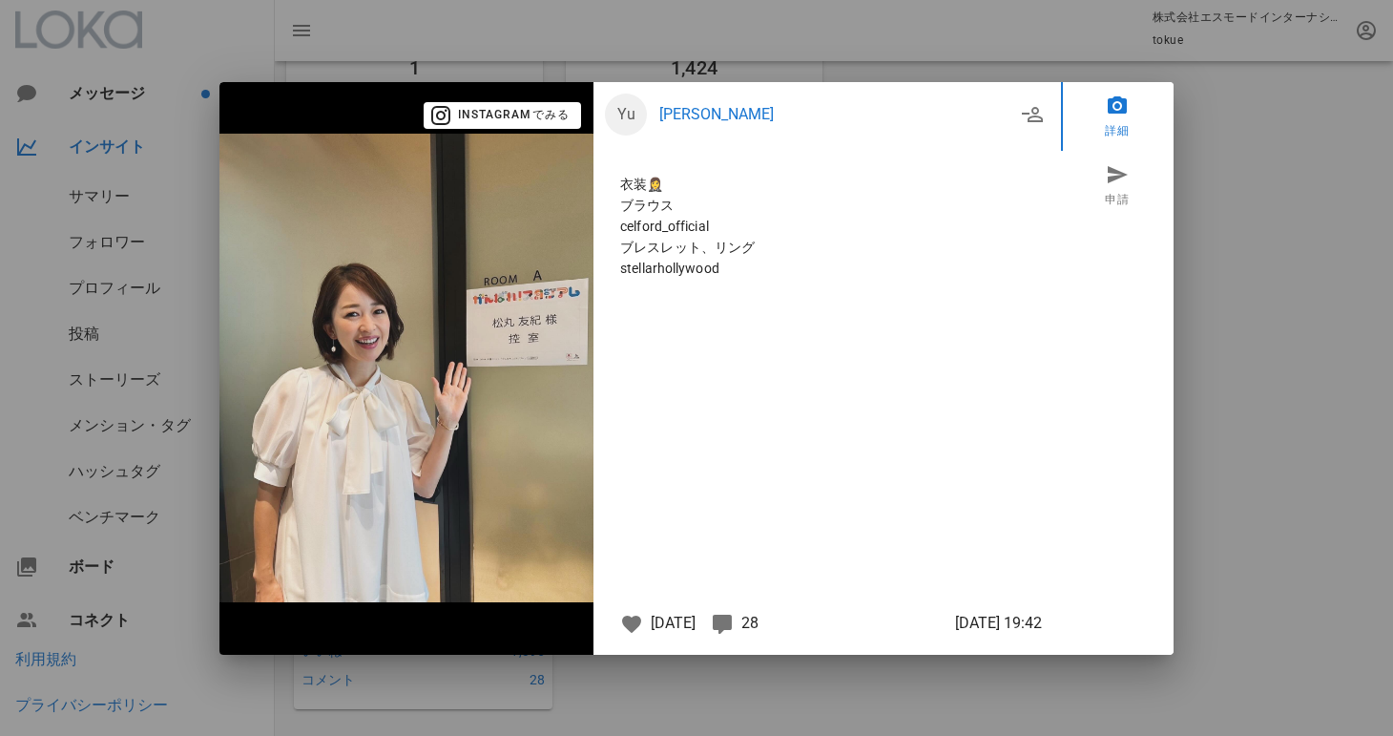
click at [1237, 146] on div at bounding box center [696, 368] width 1393 height 736
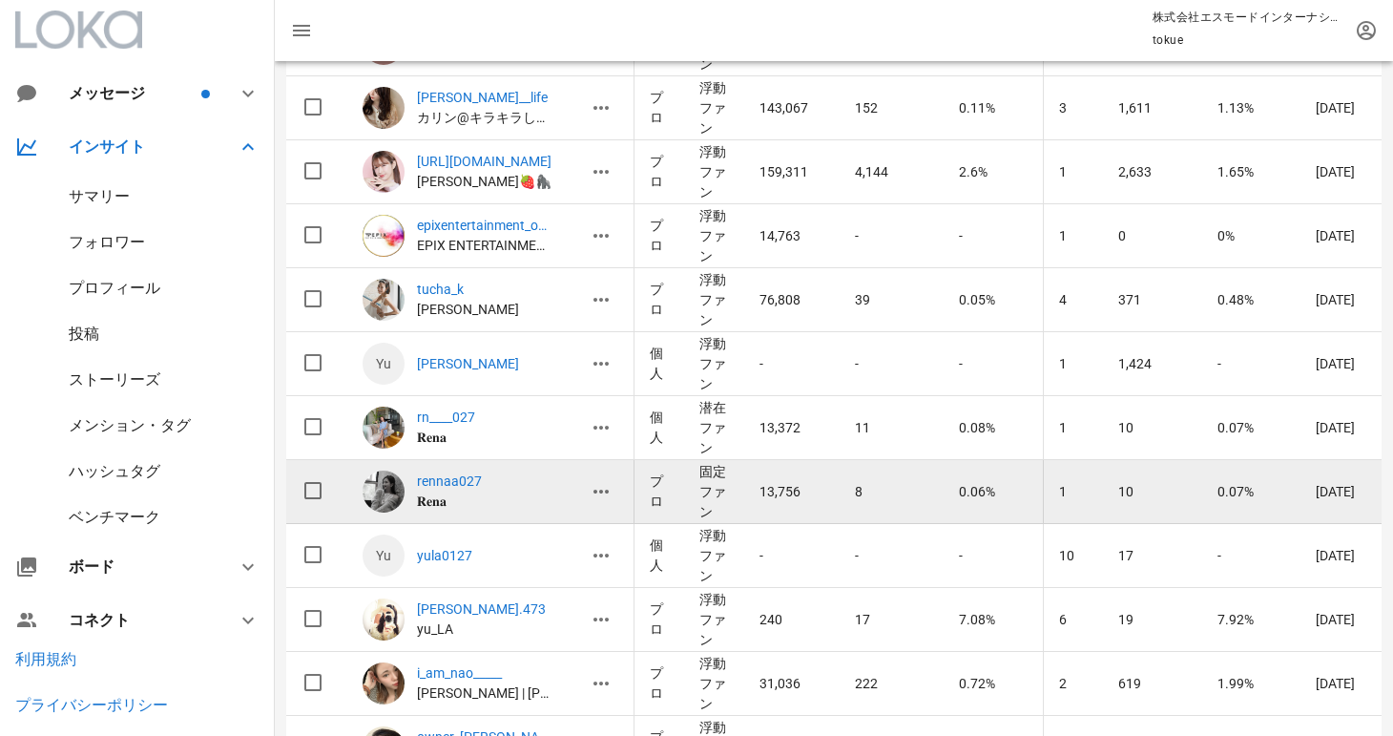
scroll to position [19872, 0]
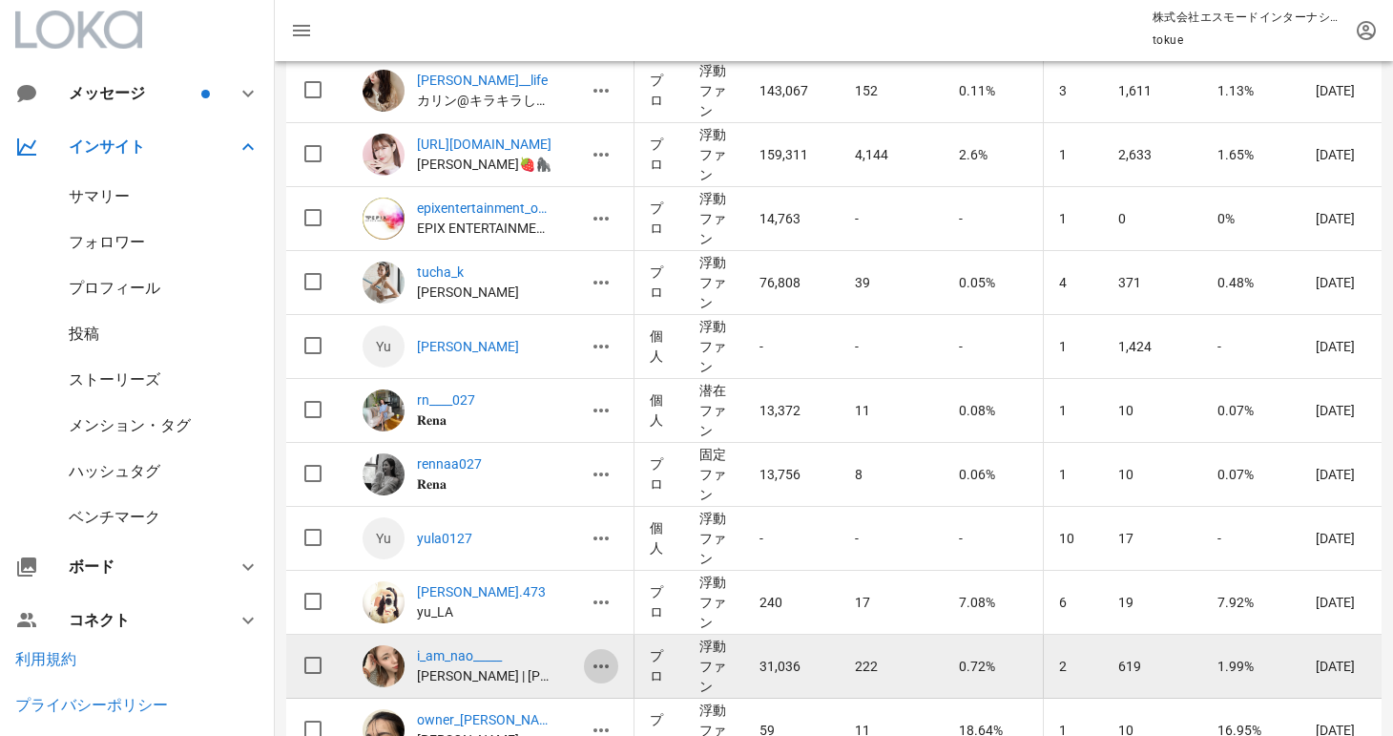
click at [606, 670] on icon "button" at bounding box center [601, 665] width 23 height 23
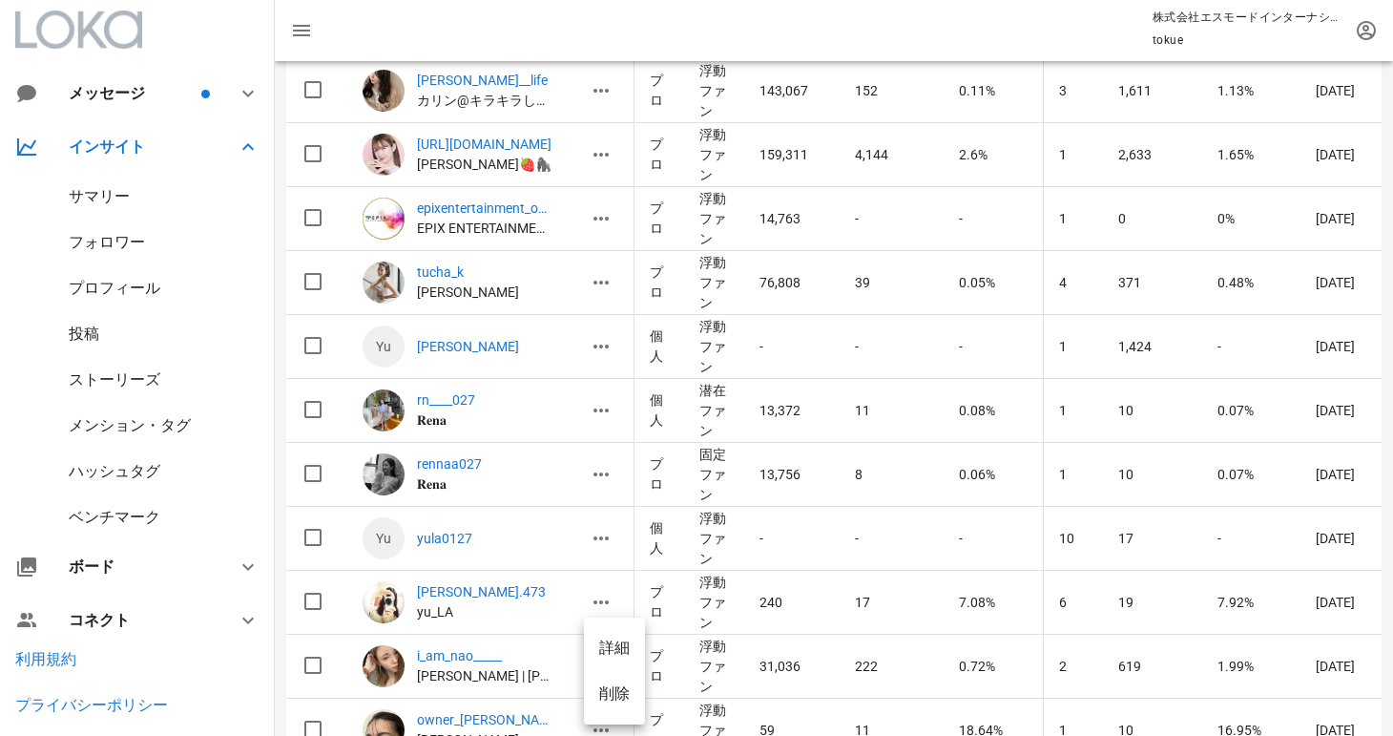
click at [617, 642] on div "詳細" at bounding box center [614, 647] width 31 height 18
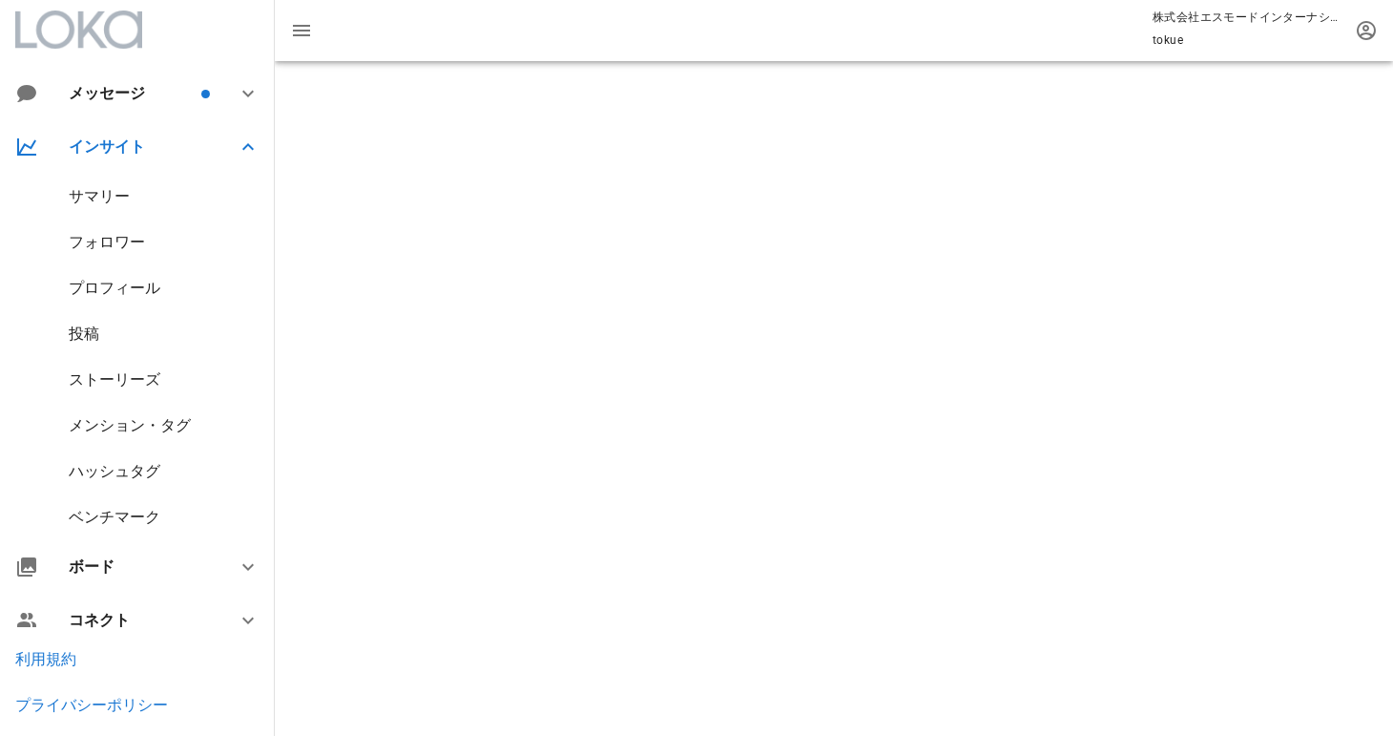
scroll to position [188, 0]
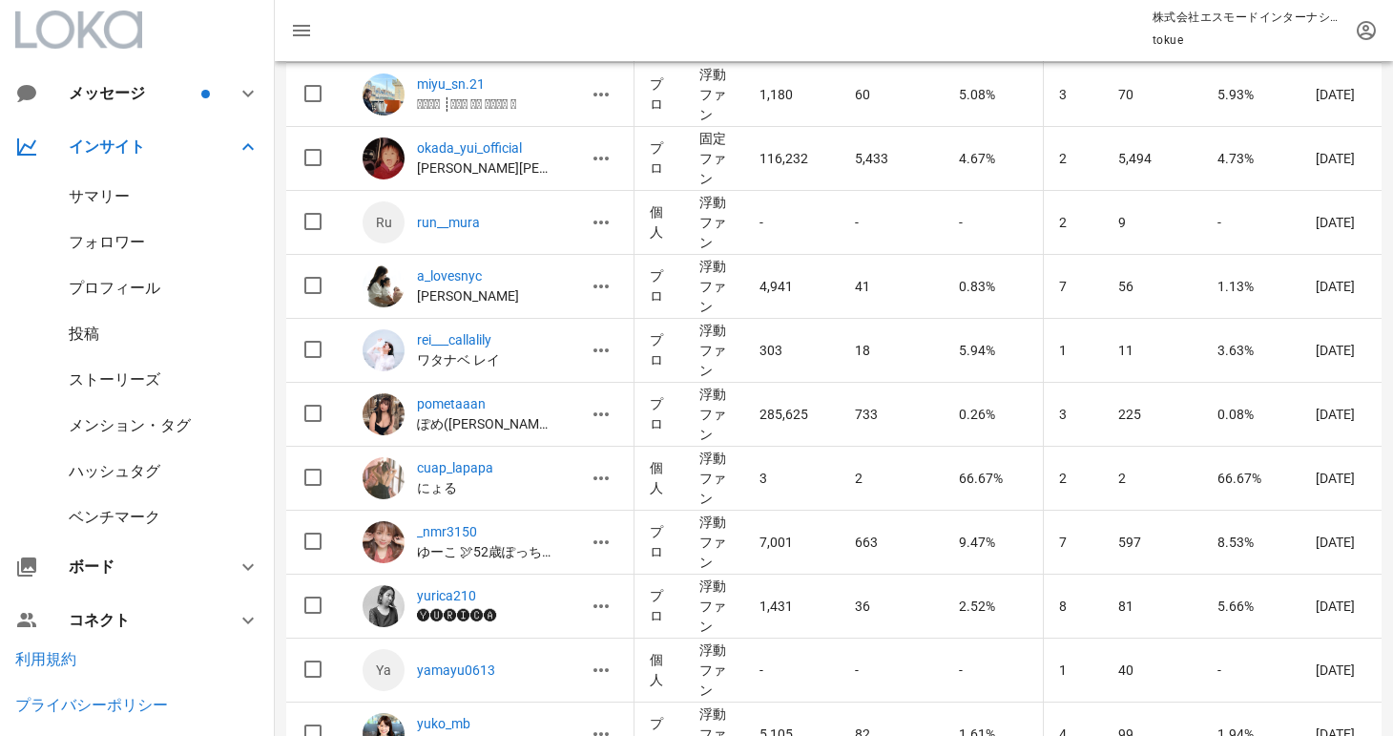
scroll to position [21670, 0]
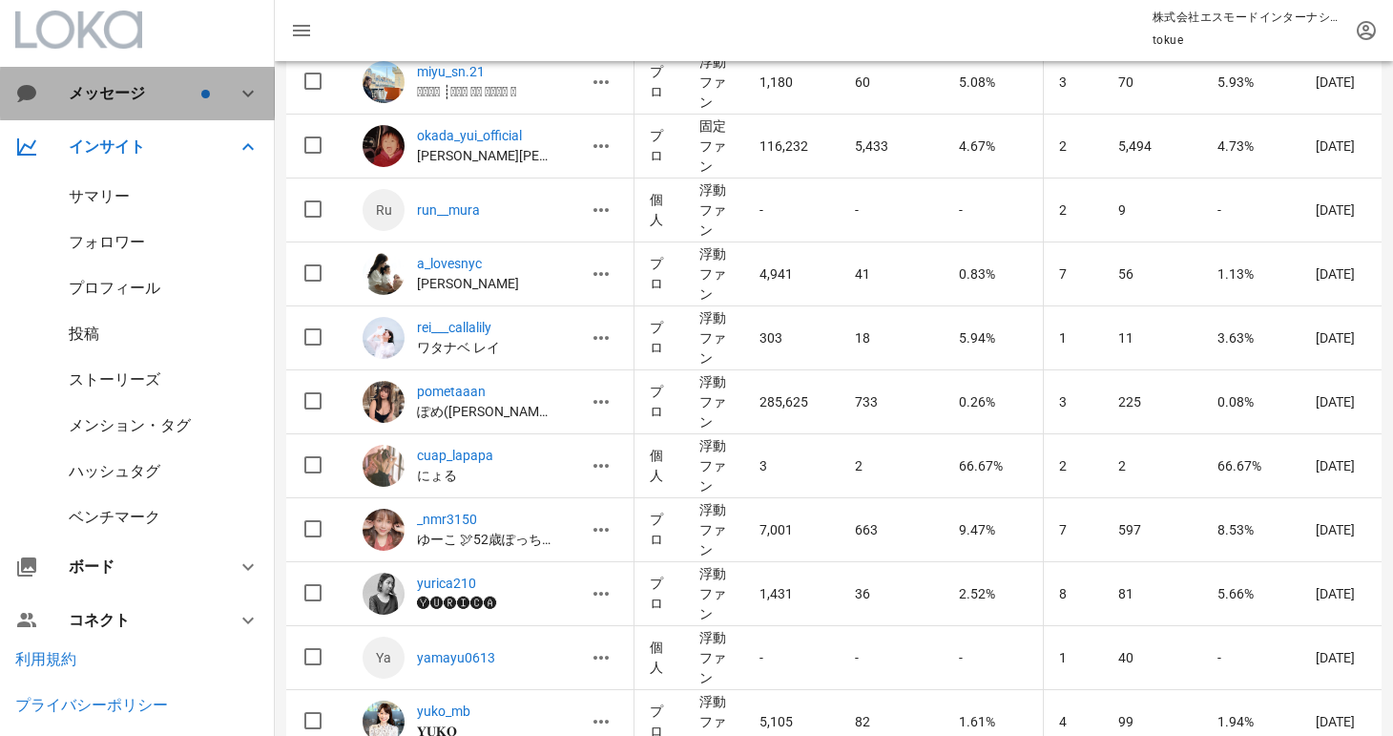
click at [243, 95] on icon at bounding box center [248, 93] width 23 height 23
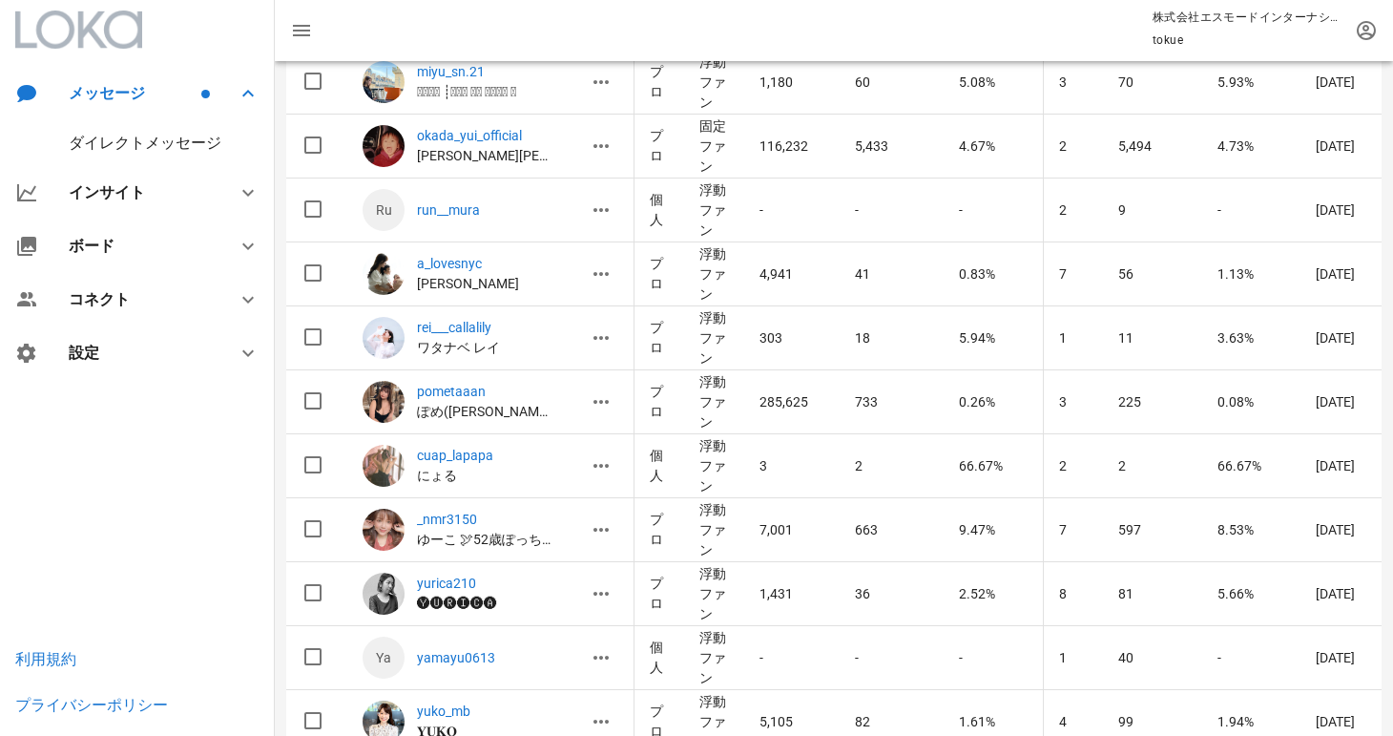
click at [246, 52] on div "メッセージ ダイレクトメッセージ インサイト サマリー フォロワー プロフィール 投稿 ストーリーズ メンション・タグ ハッシュタグ ベンチマーク ボード コ…" at bounding box center [137, 314] width 275 height 629
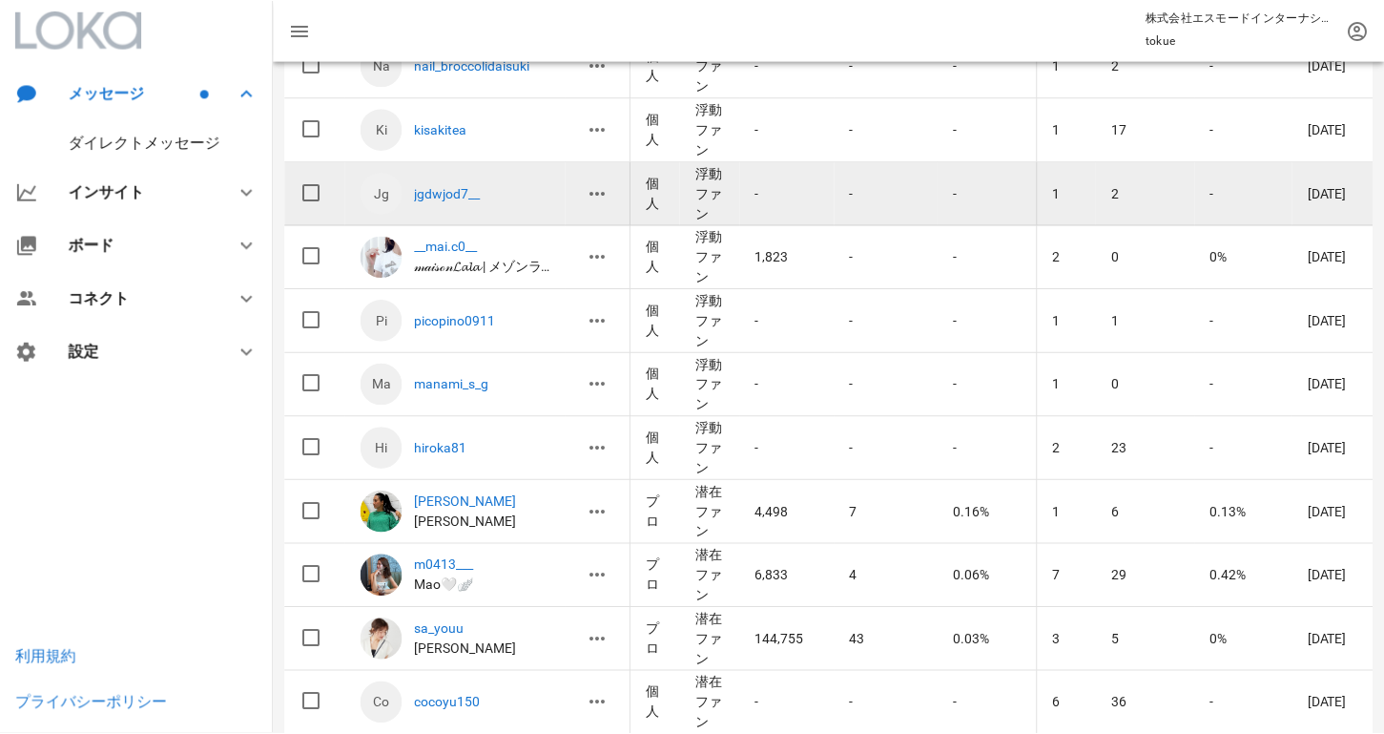
scroll to position [22460, 0]
